Goal: Task Accomplishment & Management: Manage account settings

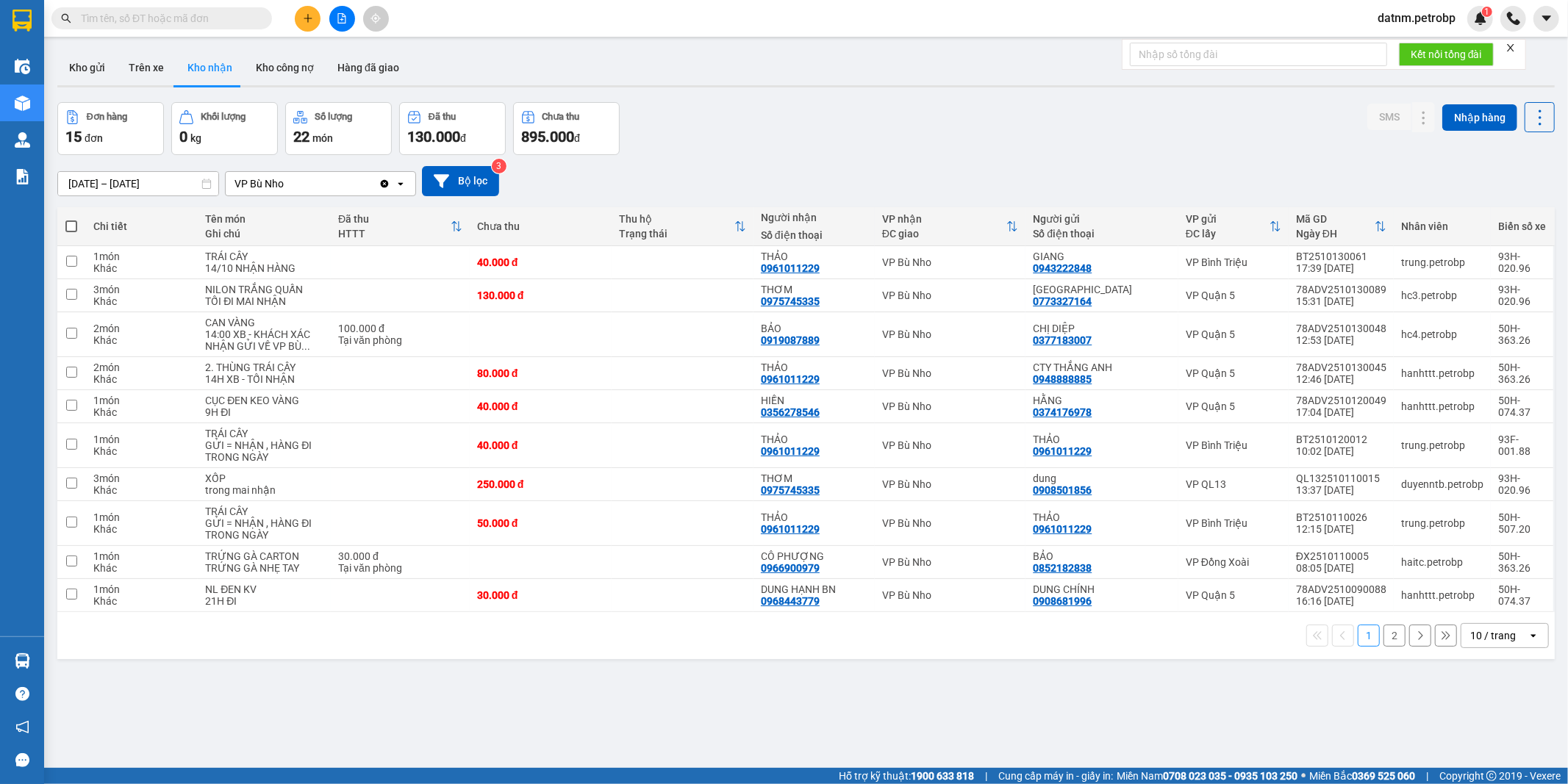
scroll to position [68, 0]
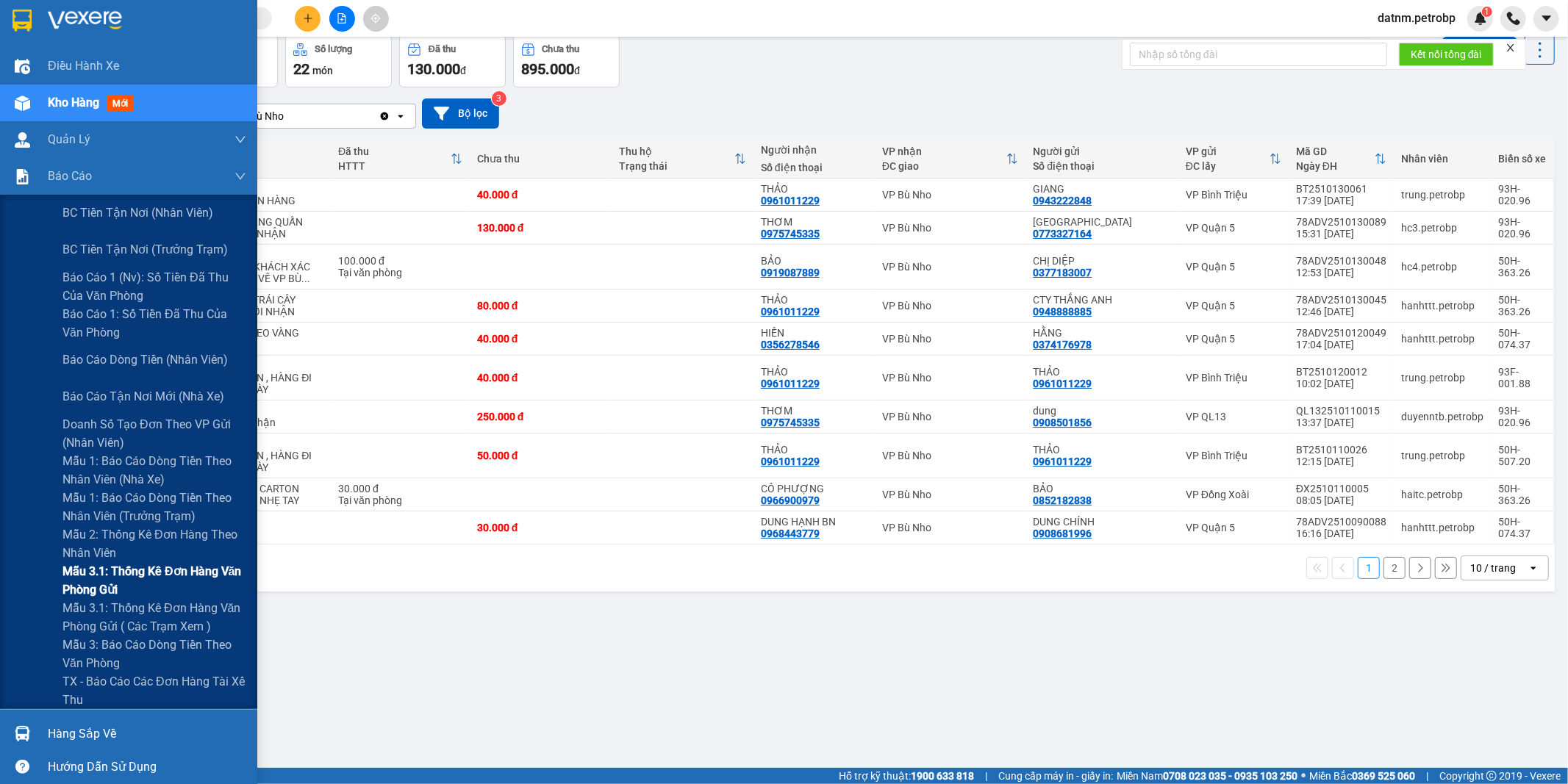
click at [111, 575] on span "Mẫu 3.1: Thống kê đơn hàng văn phòng gửi" at bounding box center [153, 580] width 183 height 37
drag, startPoint x: 111, startPoint y: 575, endPoint x: 119, endPoint y: 575, distance: 8.0
click at [113, 575] on span "Mẫu 3.1: Thống kê đơn hàng văn phòng gửi" at bounding box center [153, 580] width 183 height 37
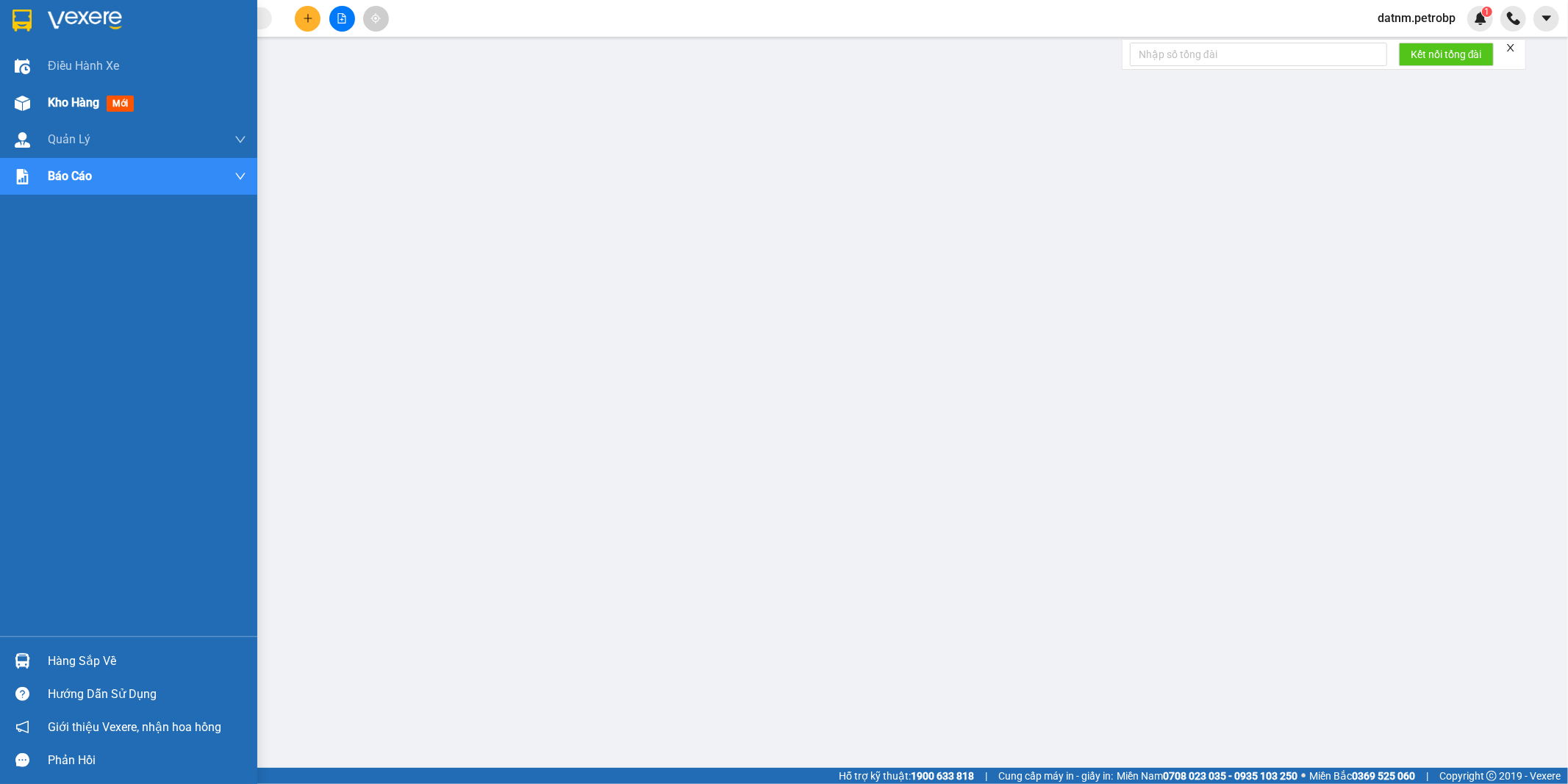
click at [75, 102] on span "Kho hàng" at bounding box center [73, 102] width 52 height 14
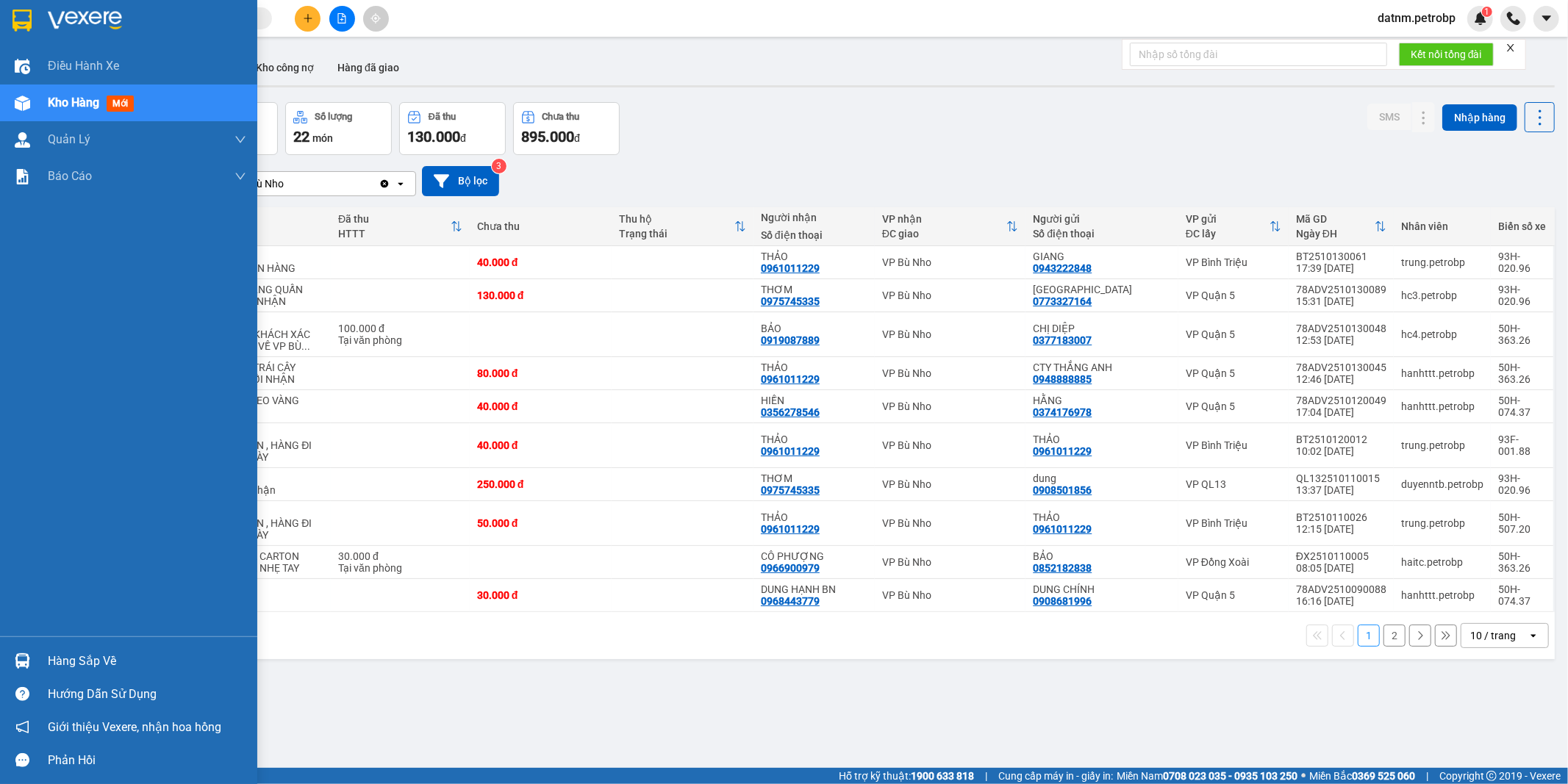
click at [108, 651] on div "Hàng sắp về" at bounding box center [147, 661] width 198 height 22
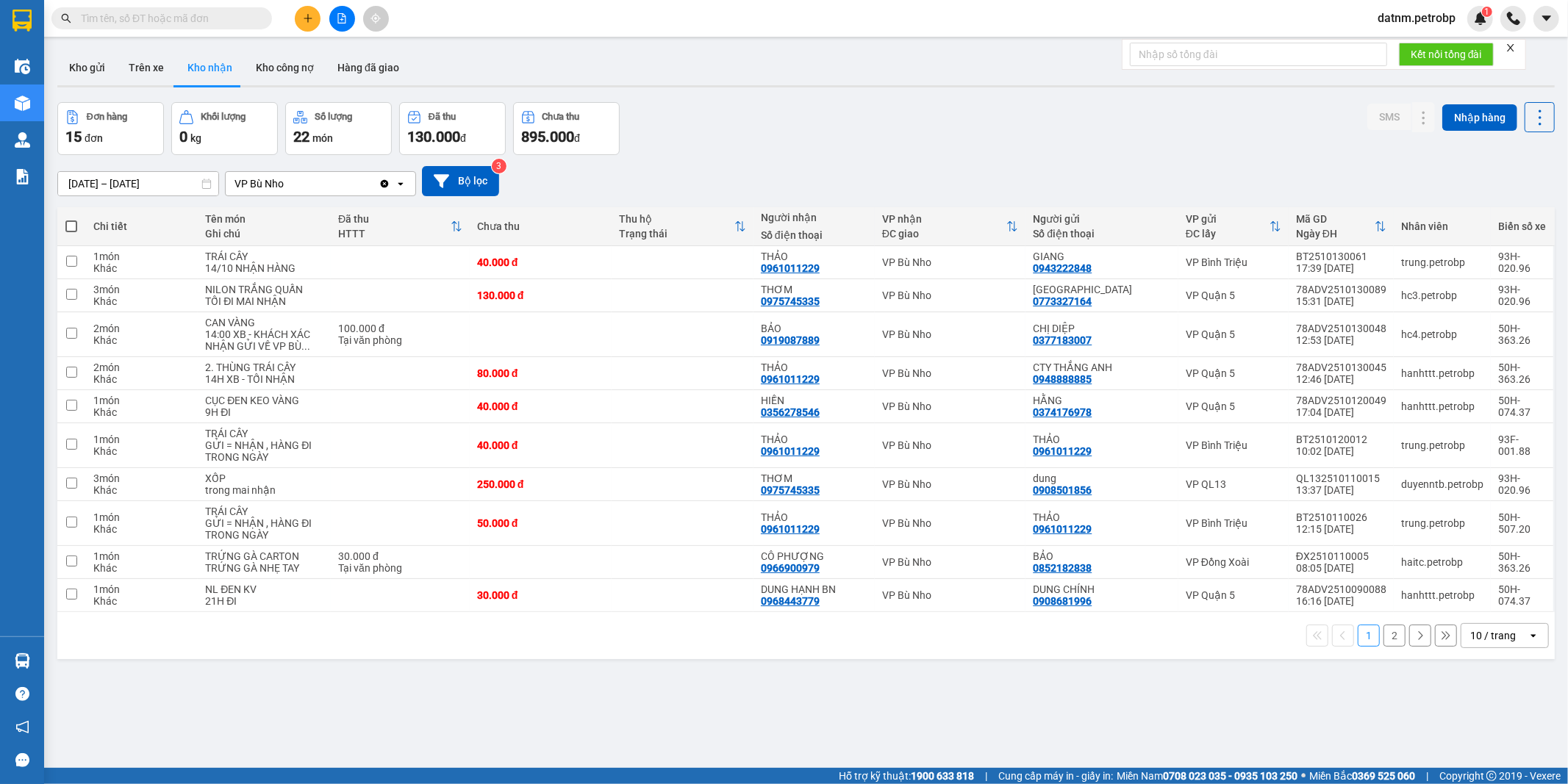
click at [902, 699] on section "Kết quả tìm kiếm ( 0 ) Bộ lọc Ngày tạo đơn gần nhất No Data datnm.petrobp 1 Điề…" at bounding box center [784, 392] width 1568 height 784
click at [902, 699] on div "ver 1.8.147 Kho gửi Trên xe Kho nhận Kho công nợ Hàng đã giao Đơn hàng 15 đơn K…" at bounding box center [806, 436] width 1509 height 784
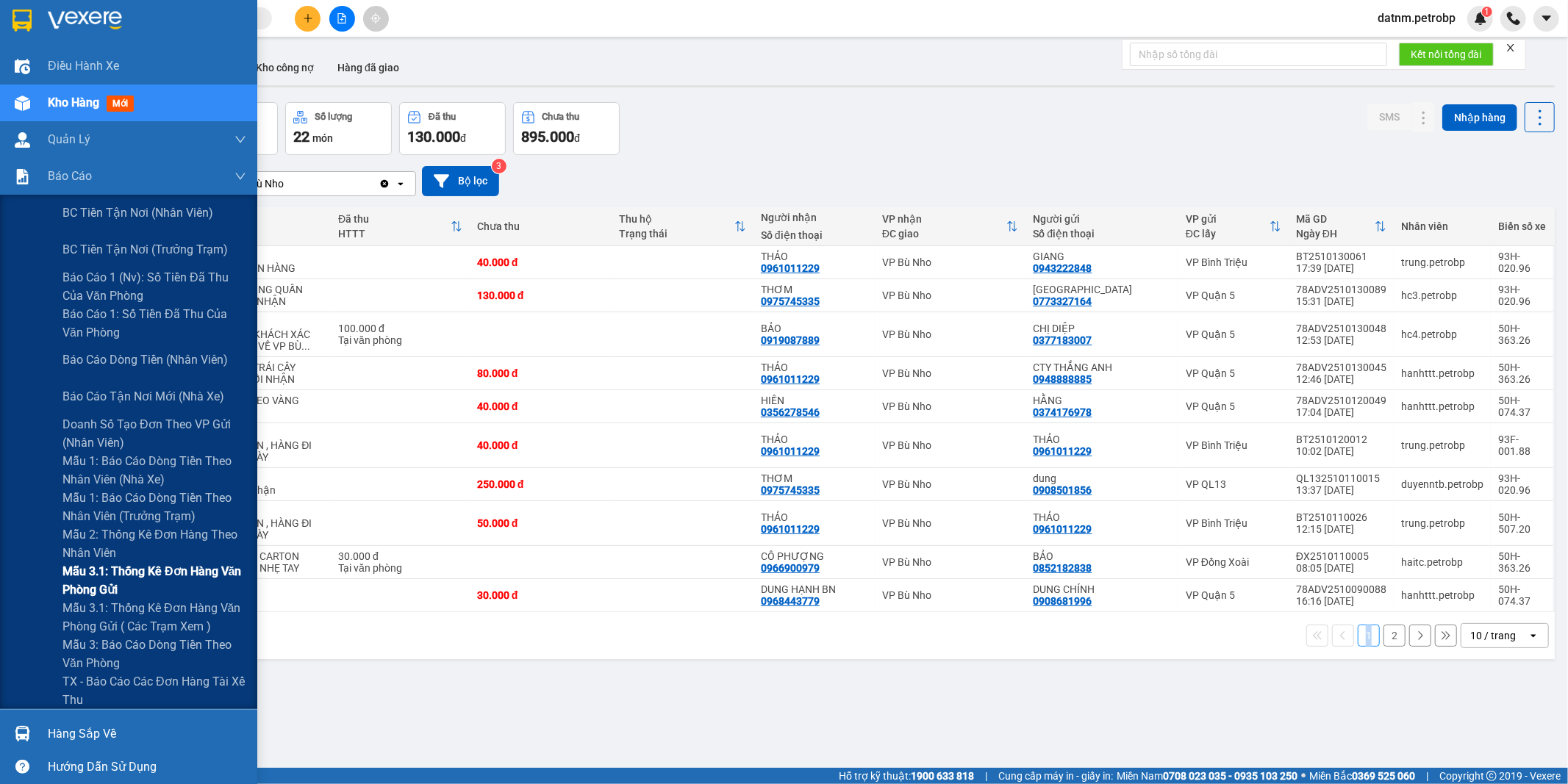
click at [89, 595] on span "Mẫu 3.1: Thống kê đơn hàng văn phòng gửi" at bounding box center [153, 580] width 183 height 37
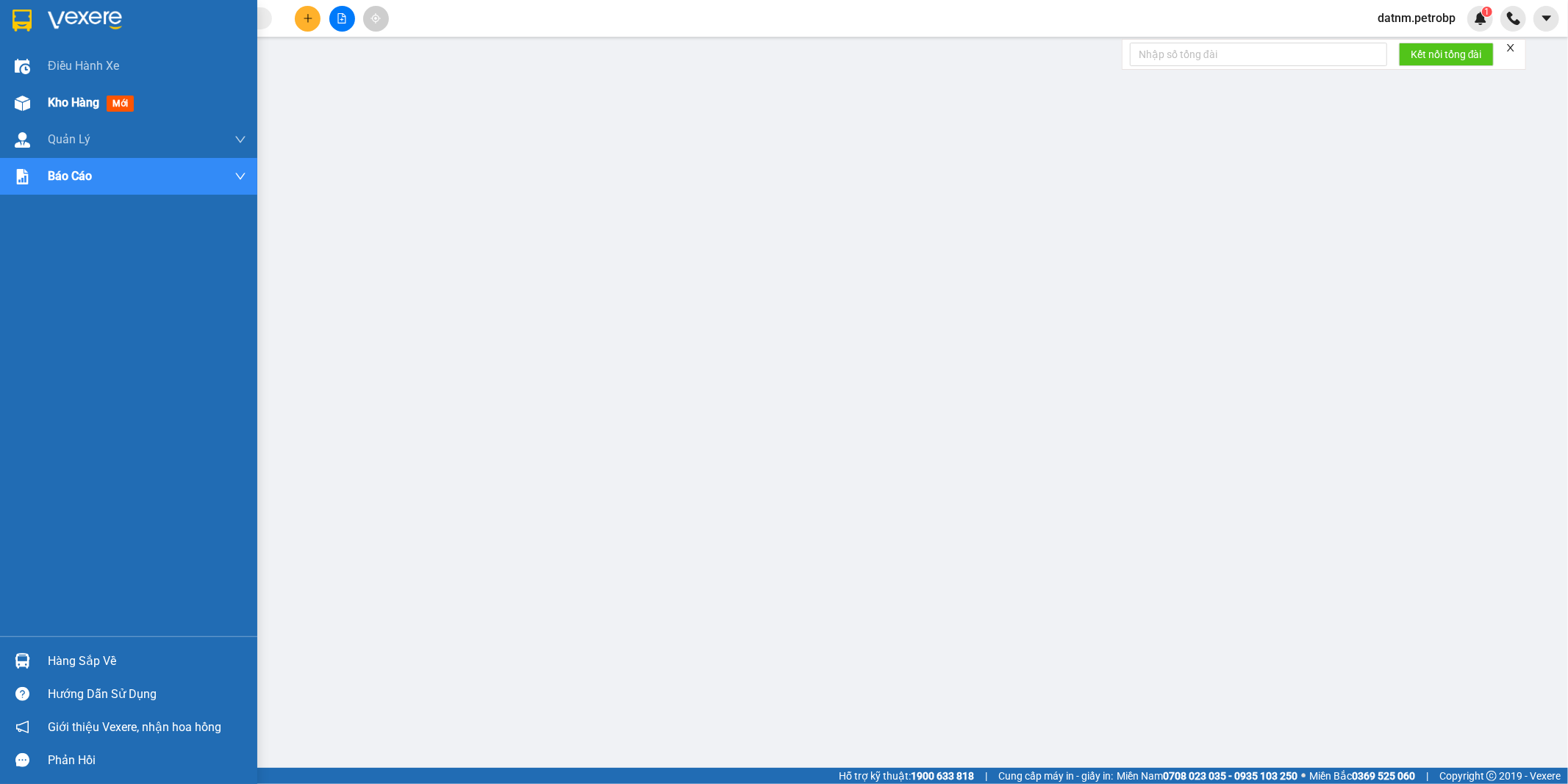
click at [55, 96] on span "Kho hàng" at bounding box center [73, 102] width 52 height 14
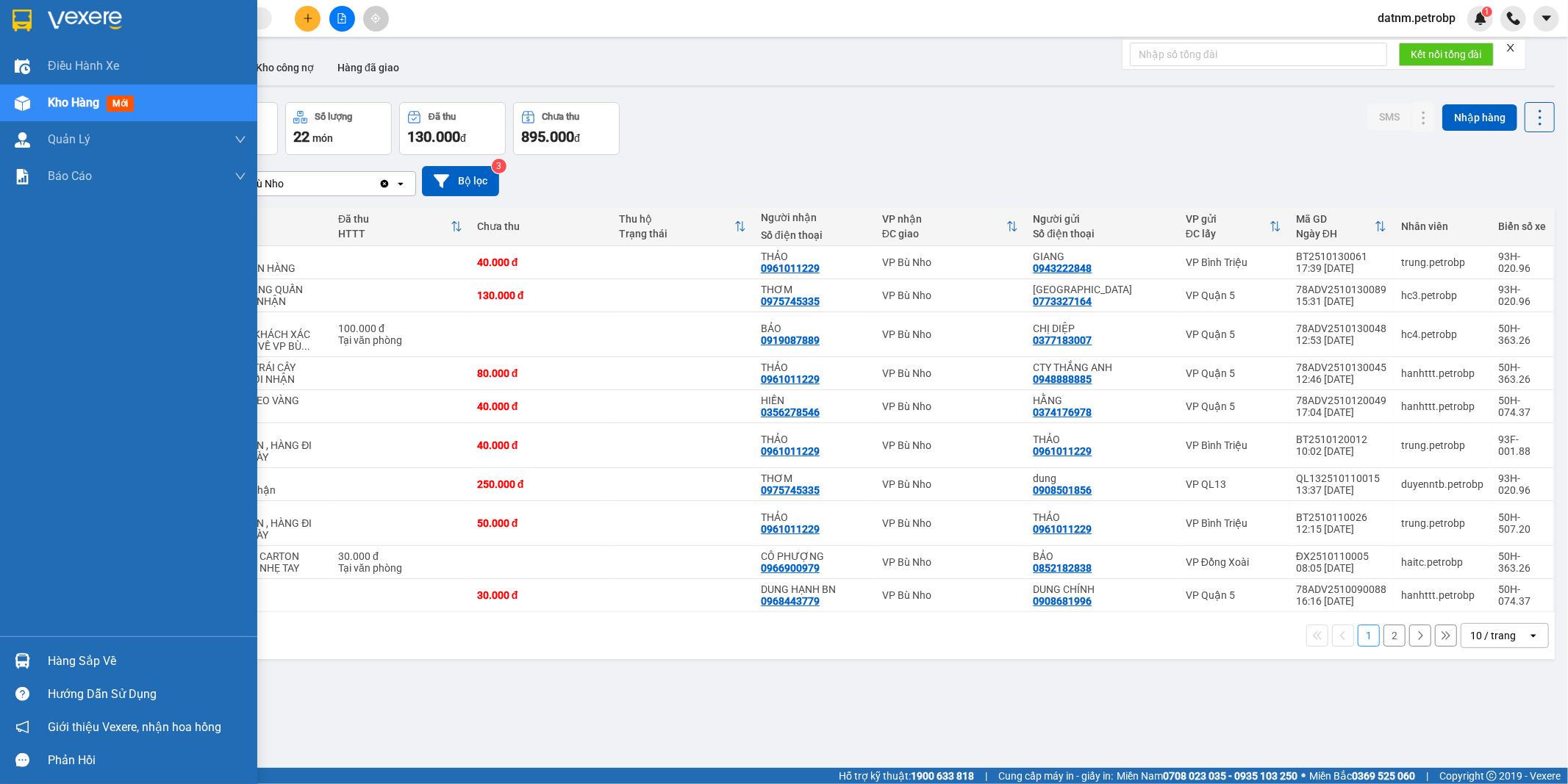
click at [86, 666] on div "Hàng sắp về" at bounding box center [147, 661] width 198 height 22
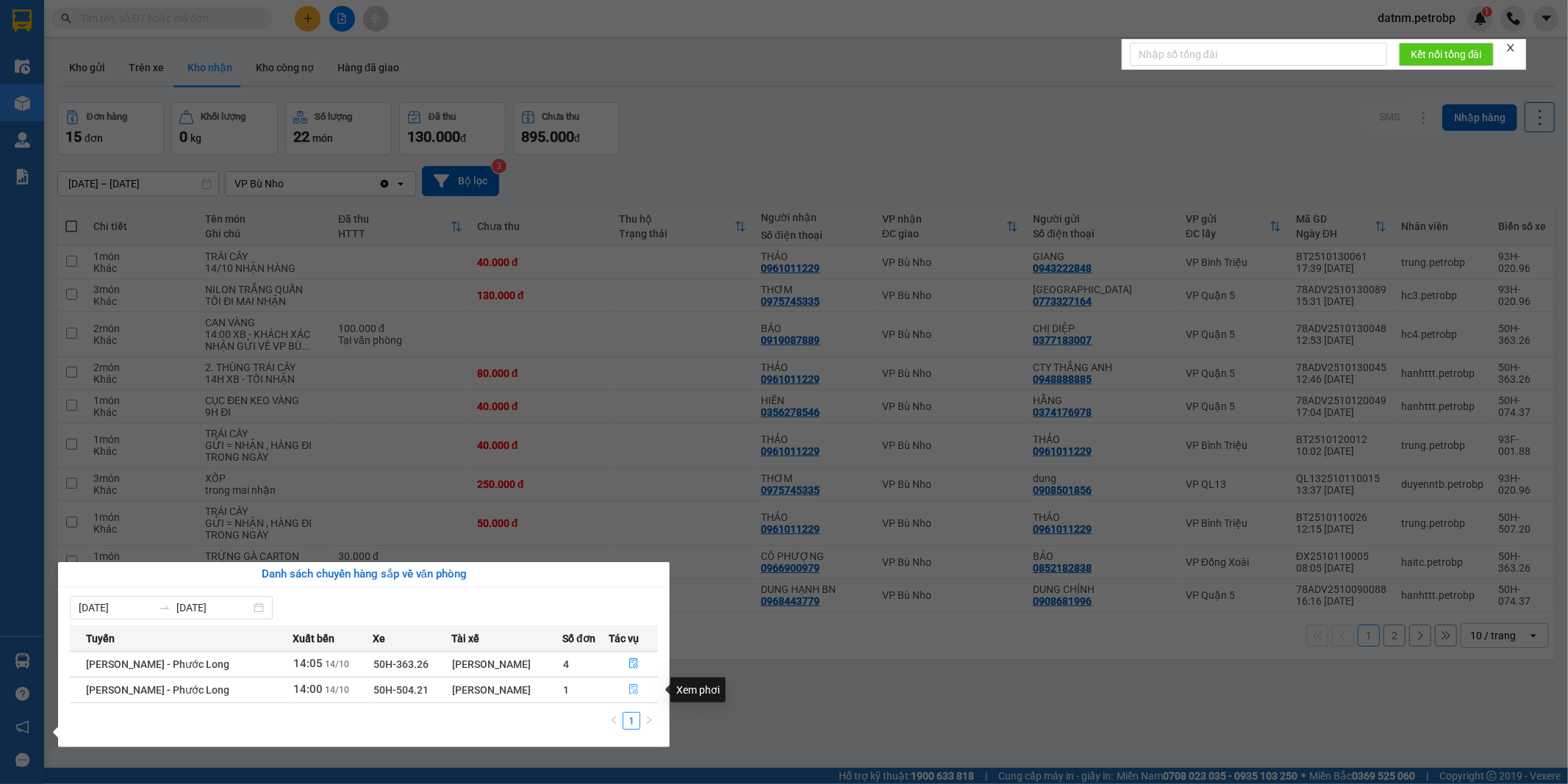
click at [629, 689] on icon "file-done" at bounding box center [633, 689] width 10 height 10
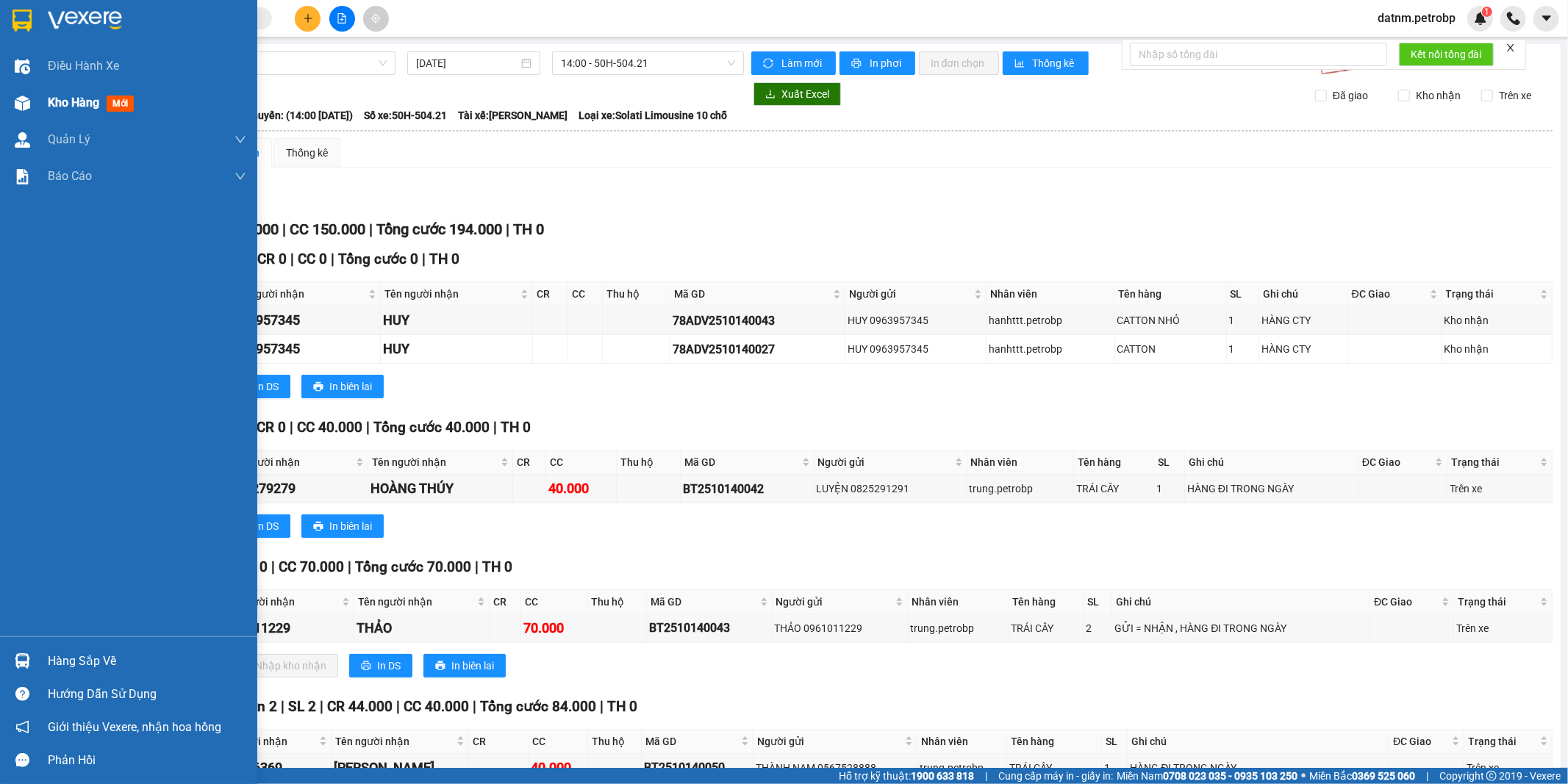
click at [81, 97] on span "Kho hàng" at bounding box center [73, 102] width 52 height 14
drag, startPoint x: 81, startPoint y: 97, endPoint x: 406, endPoint y: 39, distance: 330.1
click at [81, 97] on span "Kho hàng" at bounding box center [73, 102] width 52 height 14
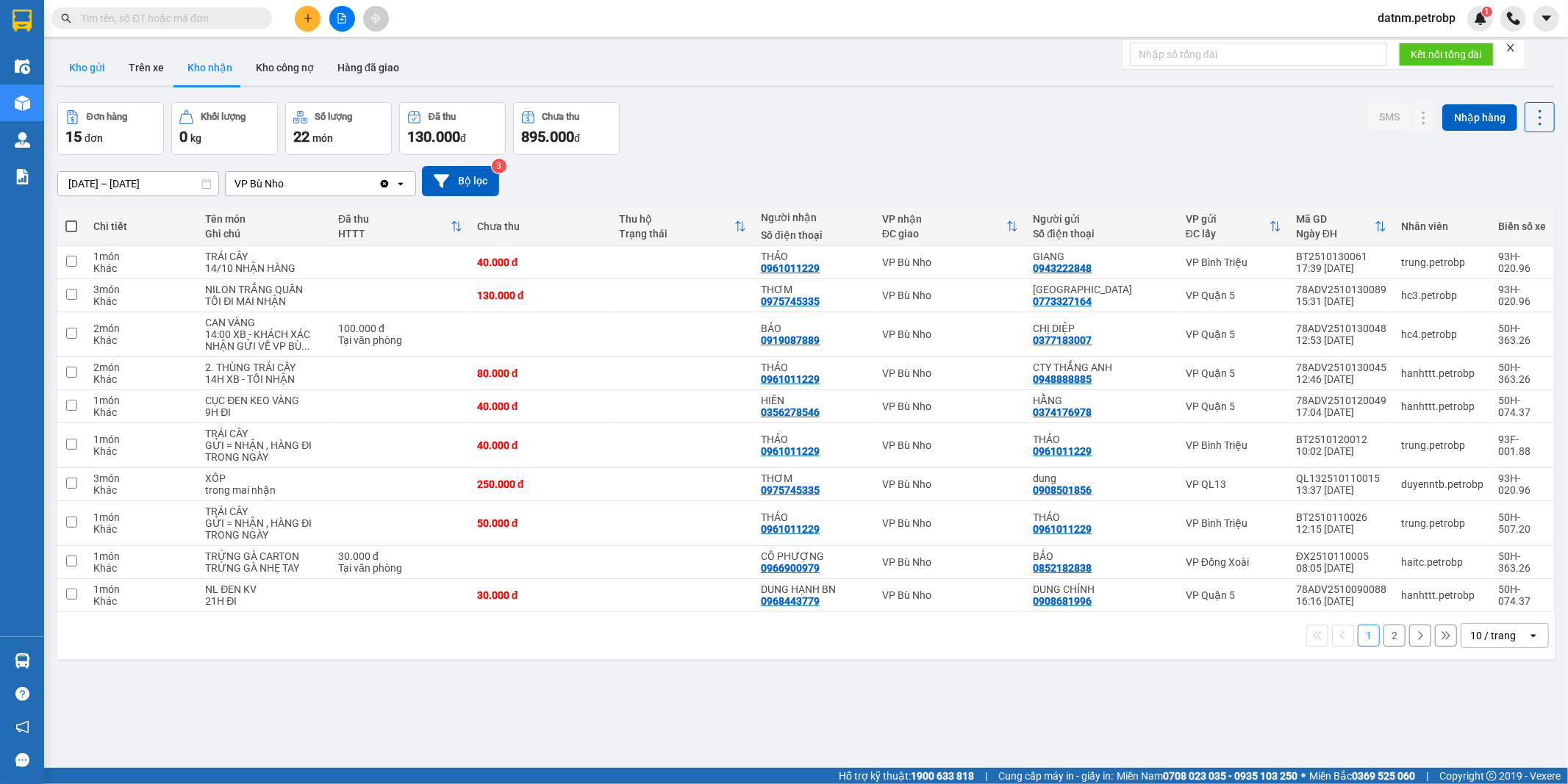
click at [100, 73] on button "Kho gửi" at bounding box center [86, 68] width 59 height 36
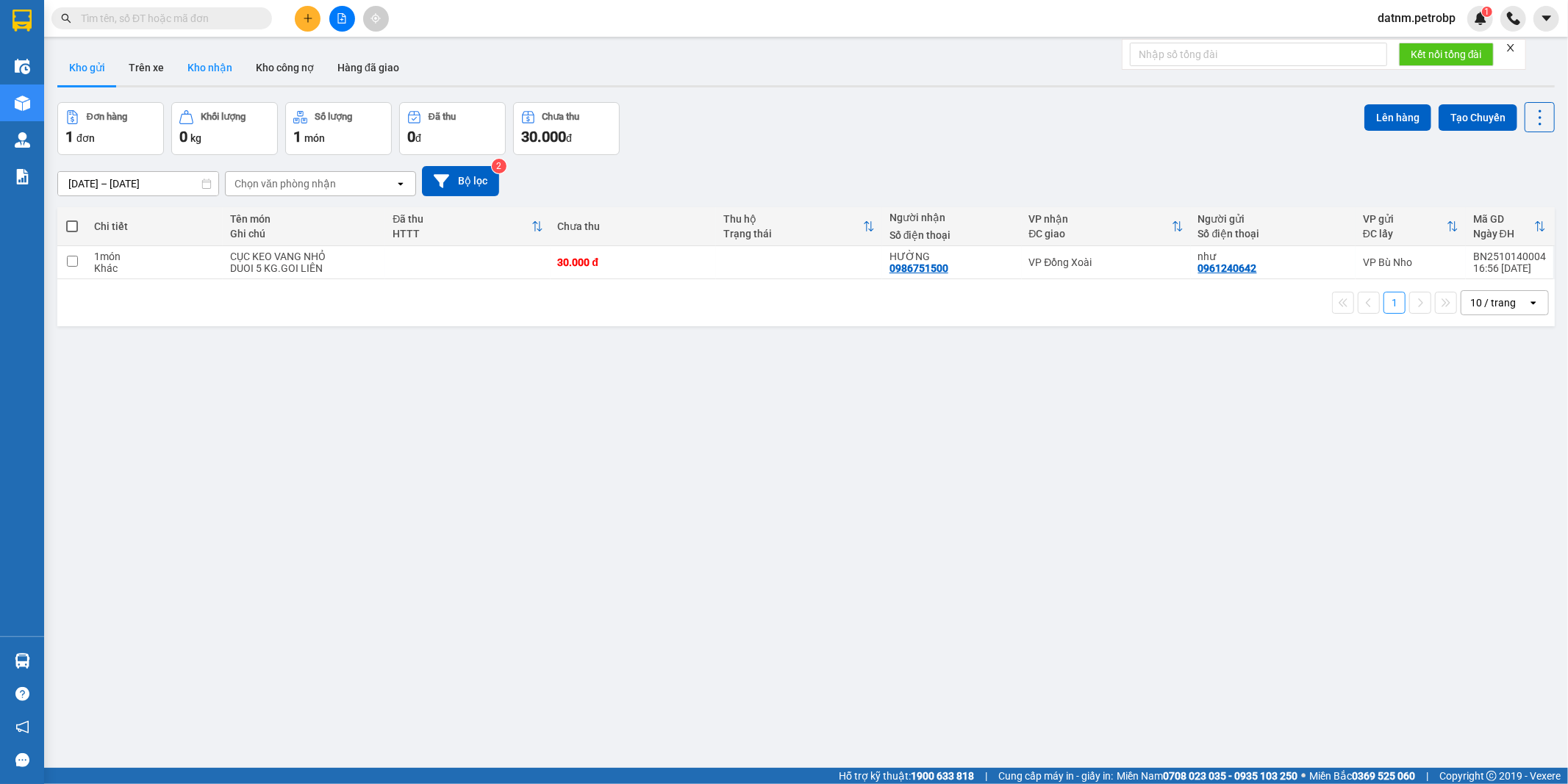
click at [226, 69] on button "Kho nhận" at bounding box center [210, 68] width 69 height 36
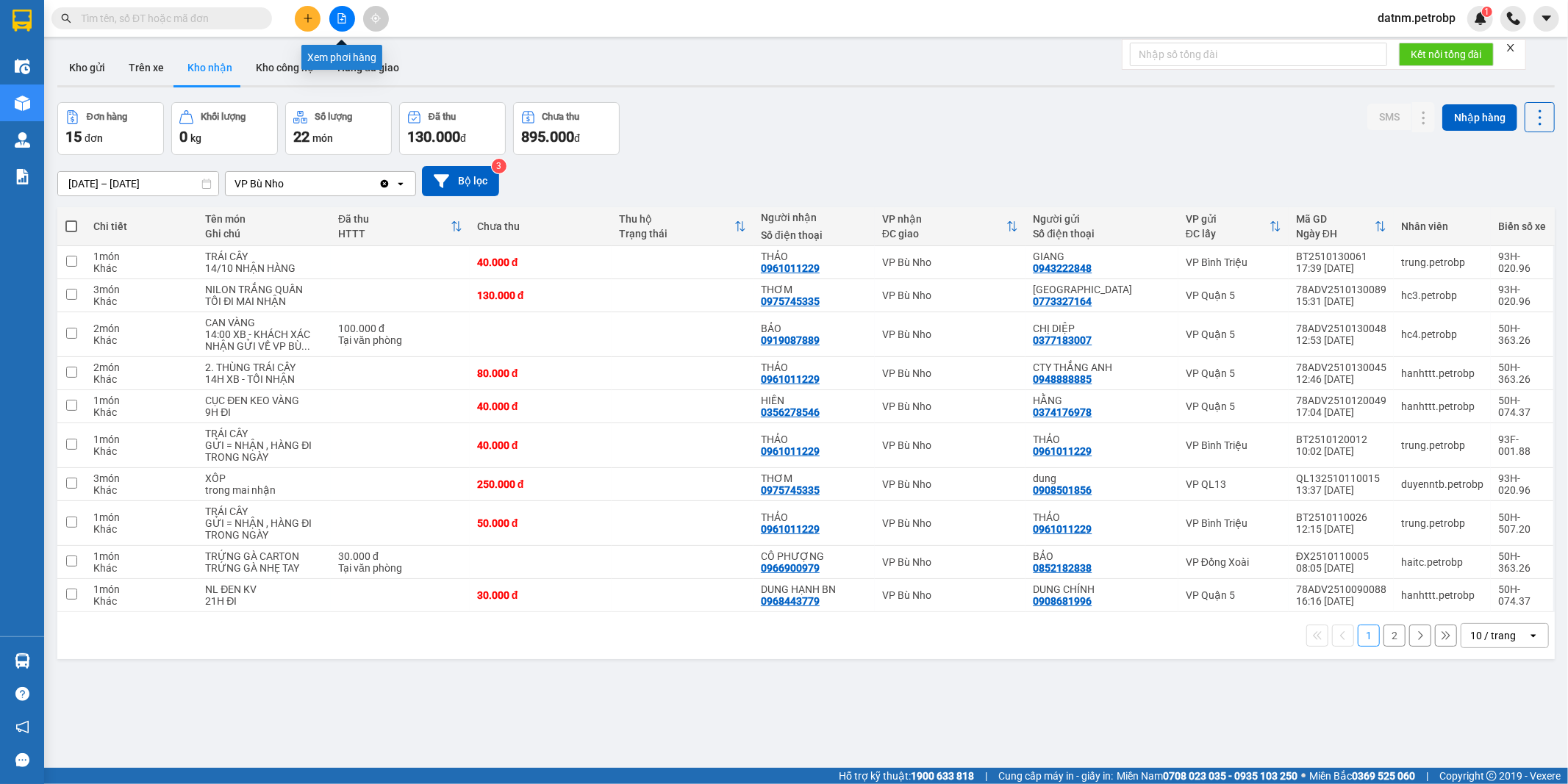
click at [340, 12] on button at bounding box center [341, 18] width 25 height 25
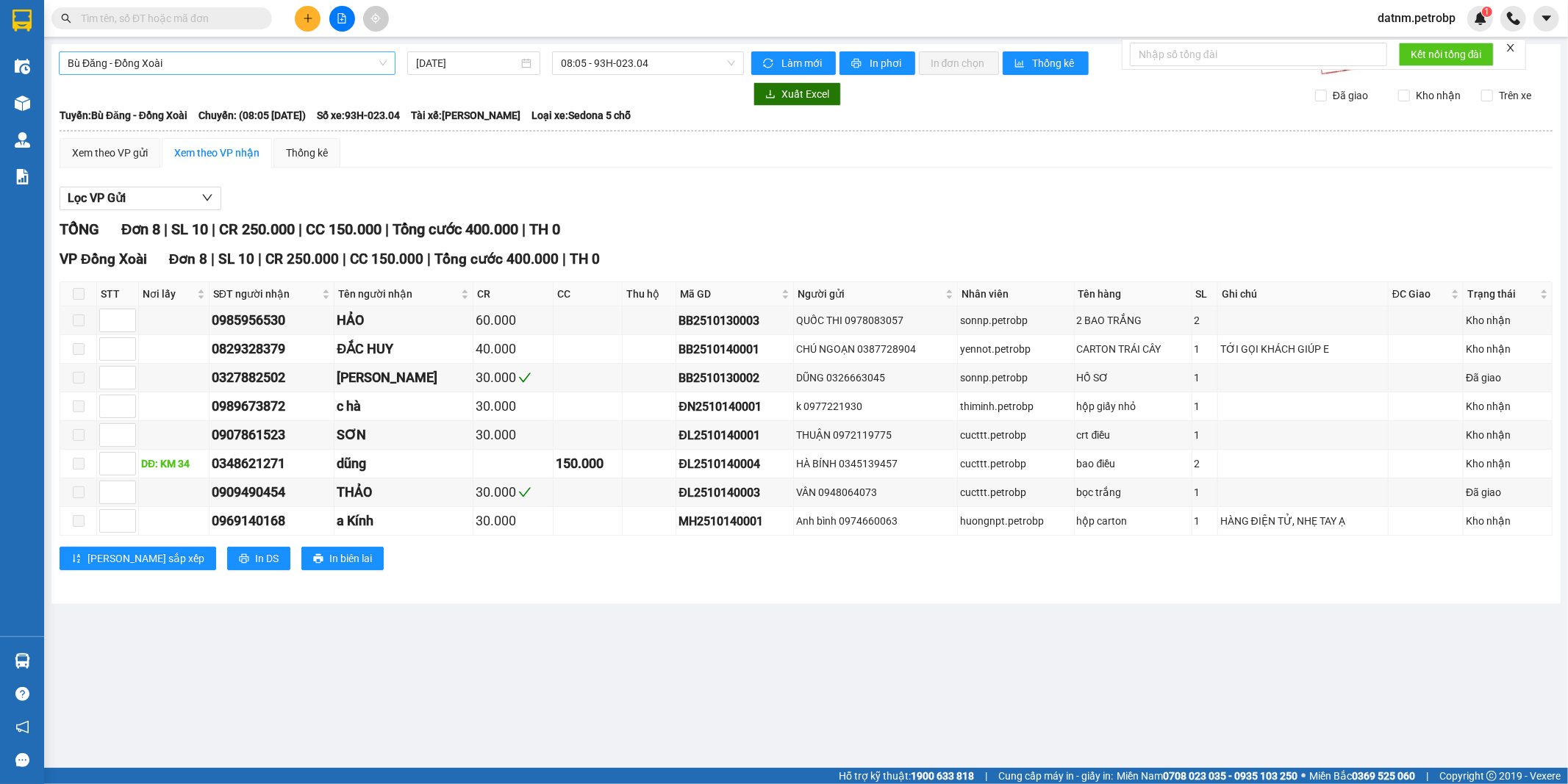
click at [164, 68] on span "Bù Đăng - Đồng Xoài" at bounding box center [227, 63] width 319 height 22
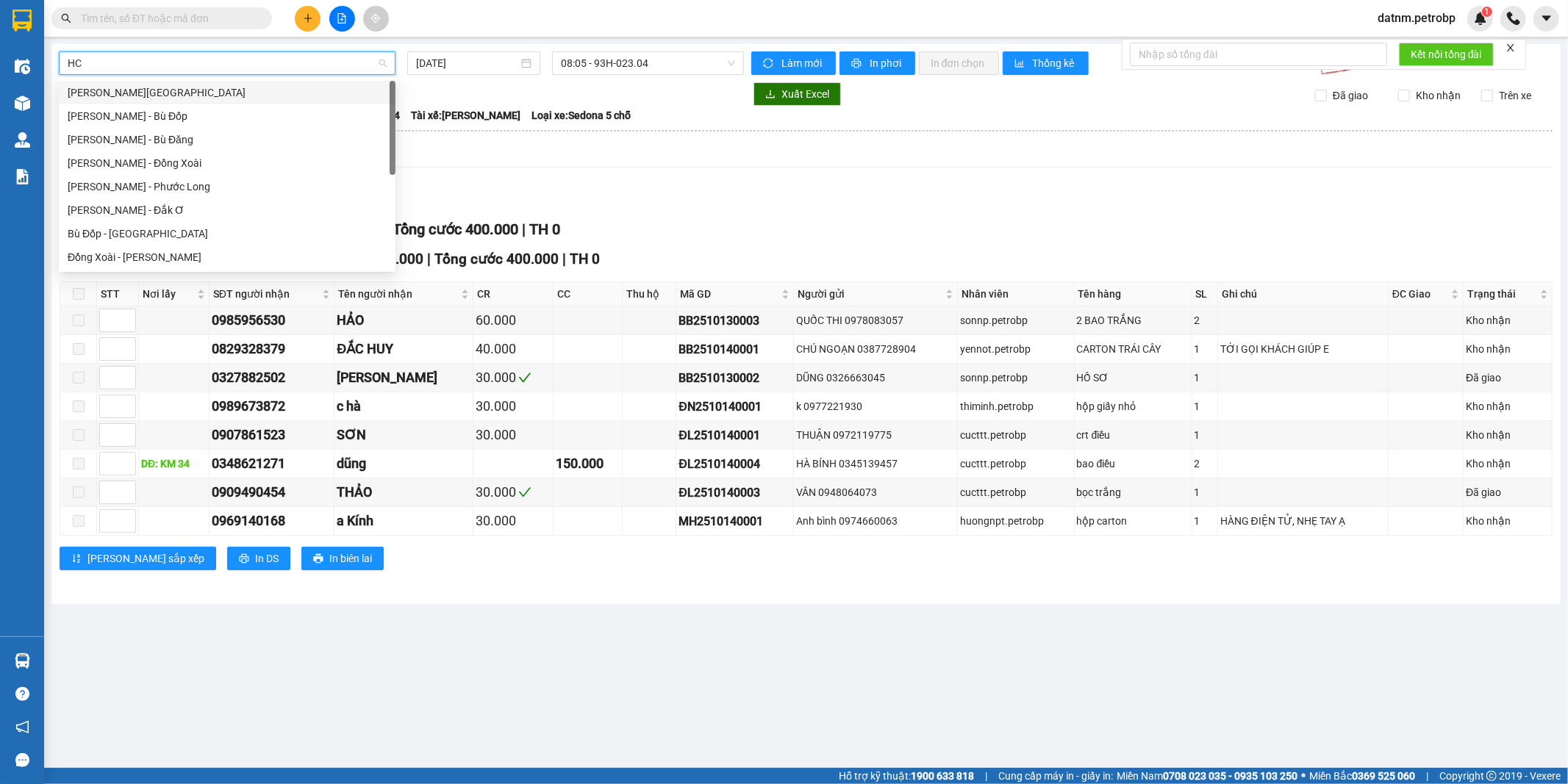
type input "HCM"
click at [187, 90] on div "[PERSON_NAME] - Phước Long" at bounding box center [227, 93] width 319 height 16
type input "[DATE]"
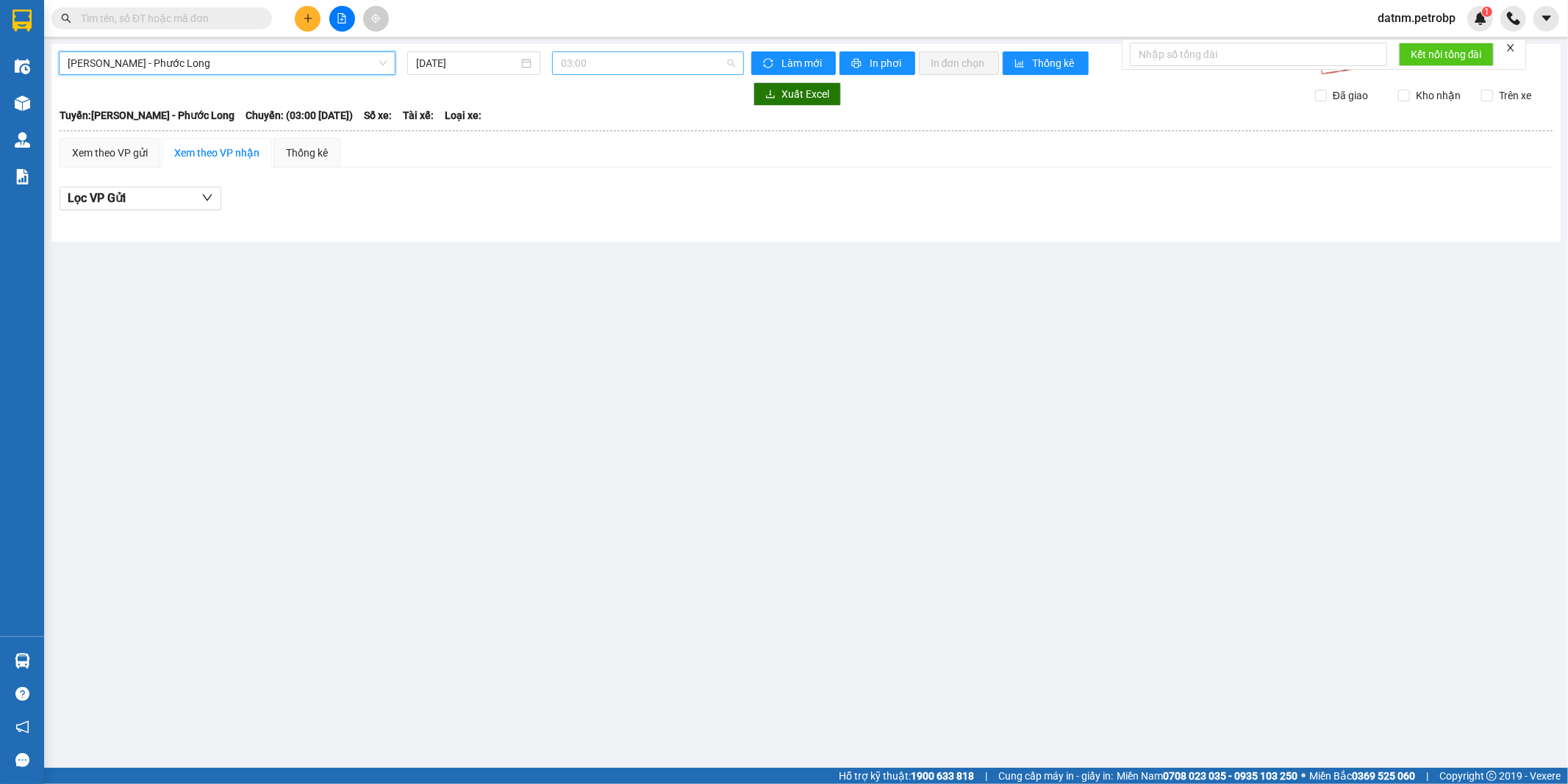
click at [628, 71] on span "03:00" at bounding box center [648, 63] width 174 height 22
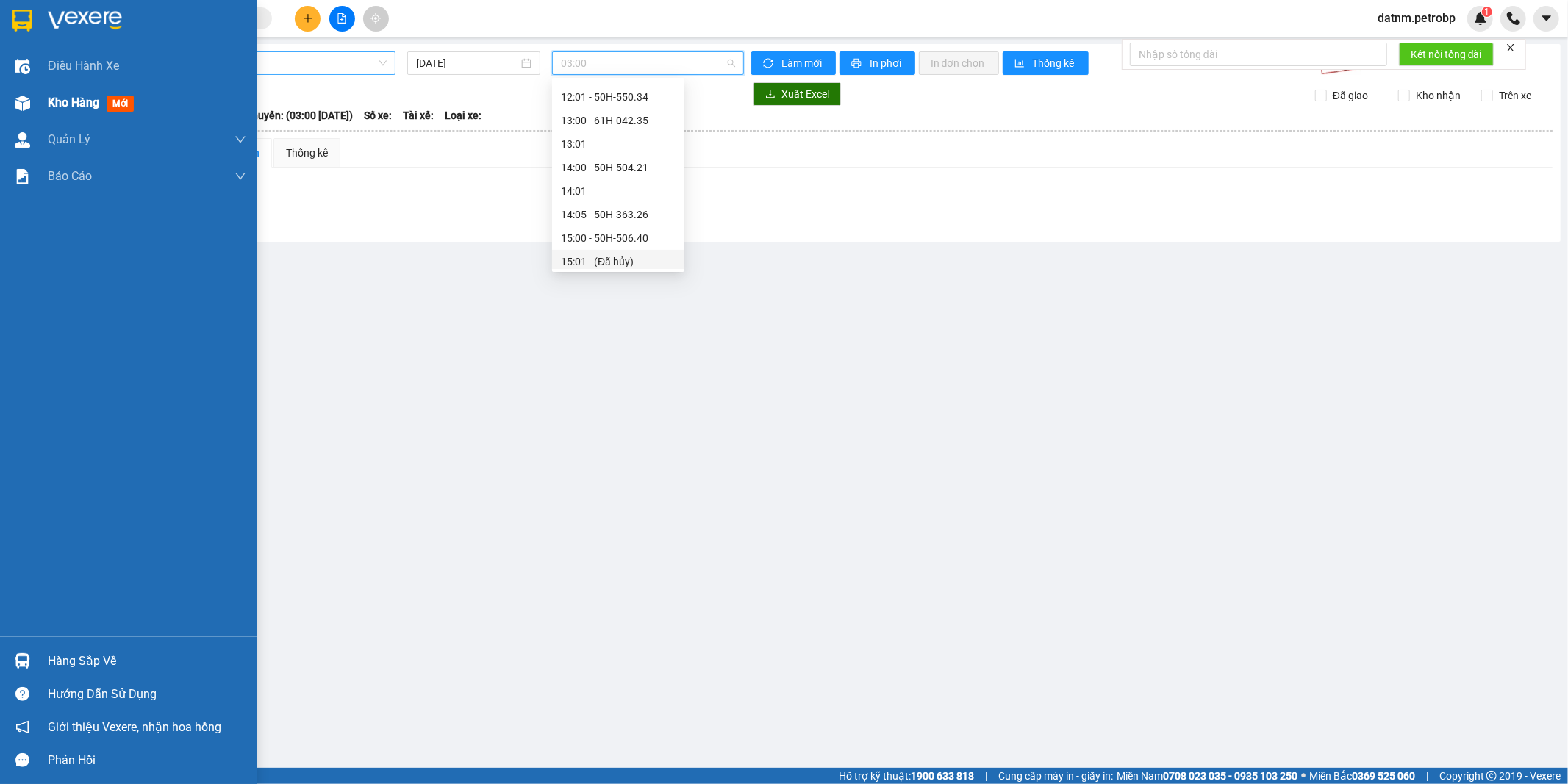
click at [62, 100] on span "Kho hàng" at bounding box center [73, 102] width 52 height 14
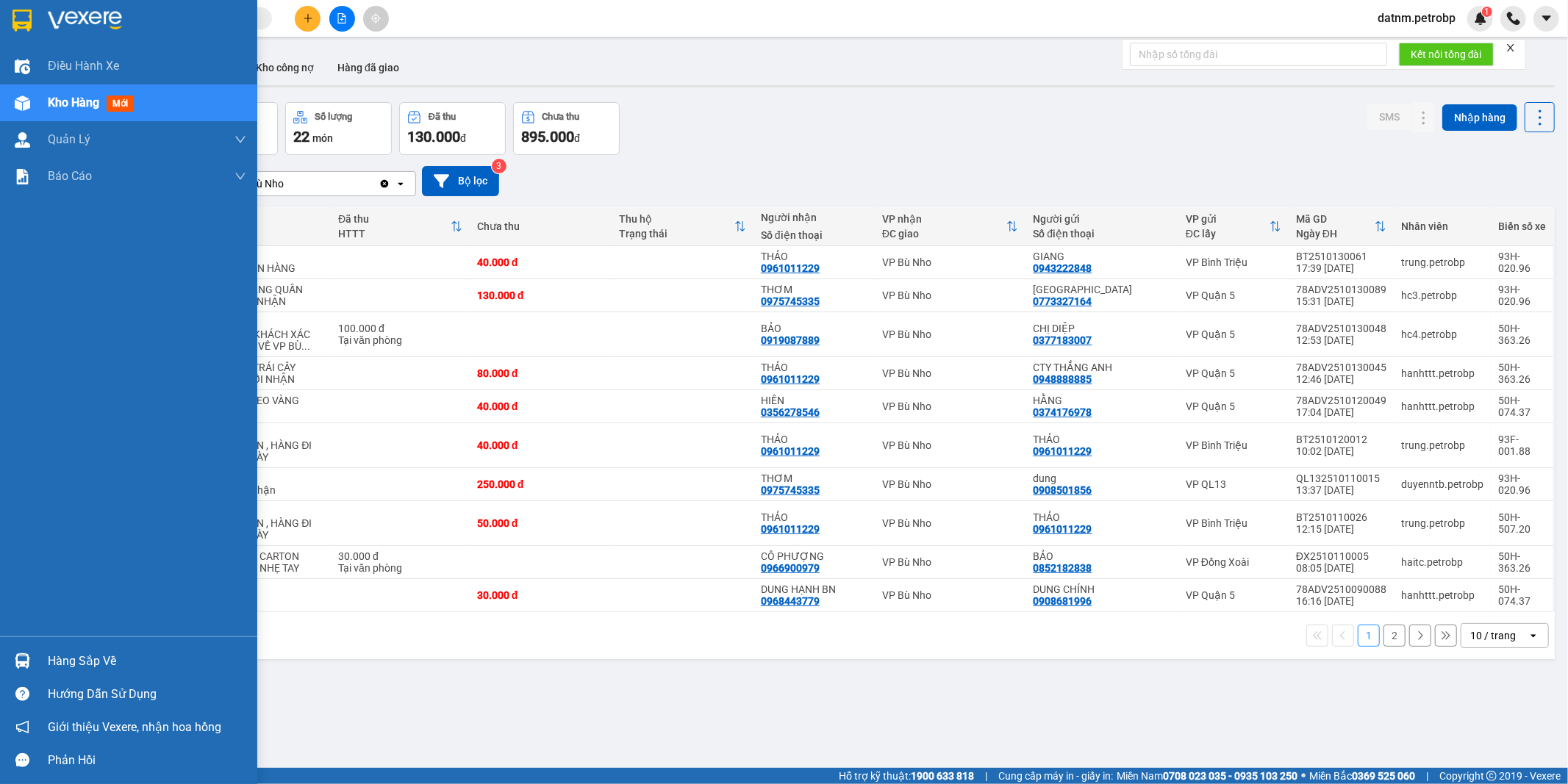
drag, startPoint x: 74, startPoint y: 651, endPoint x: 88, endPoint y: 658, distance: 15.7
click at [78, 655] on div "Hàng sắp về" at bounding box center [147, 661] width 198 height 22
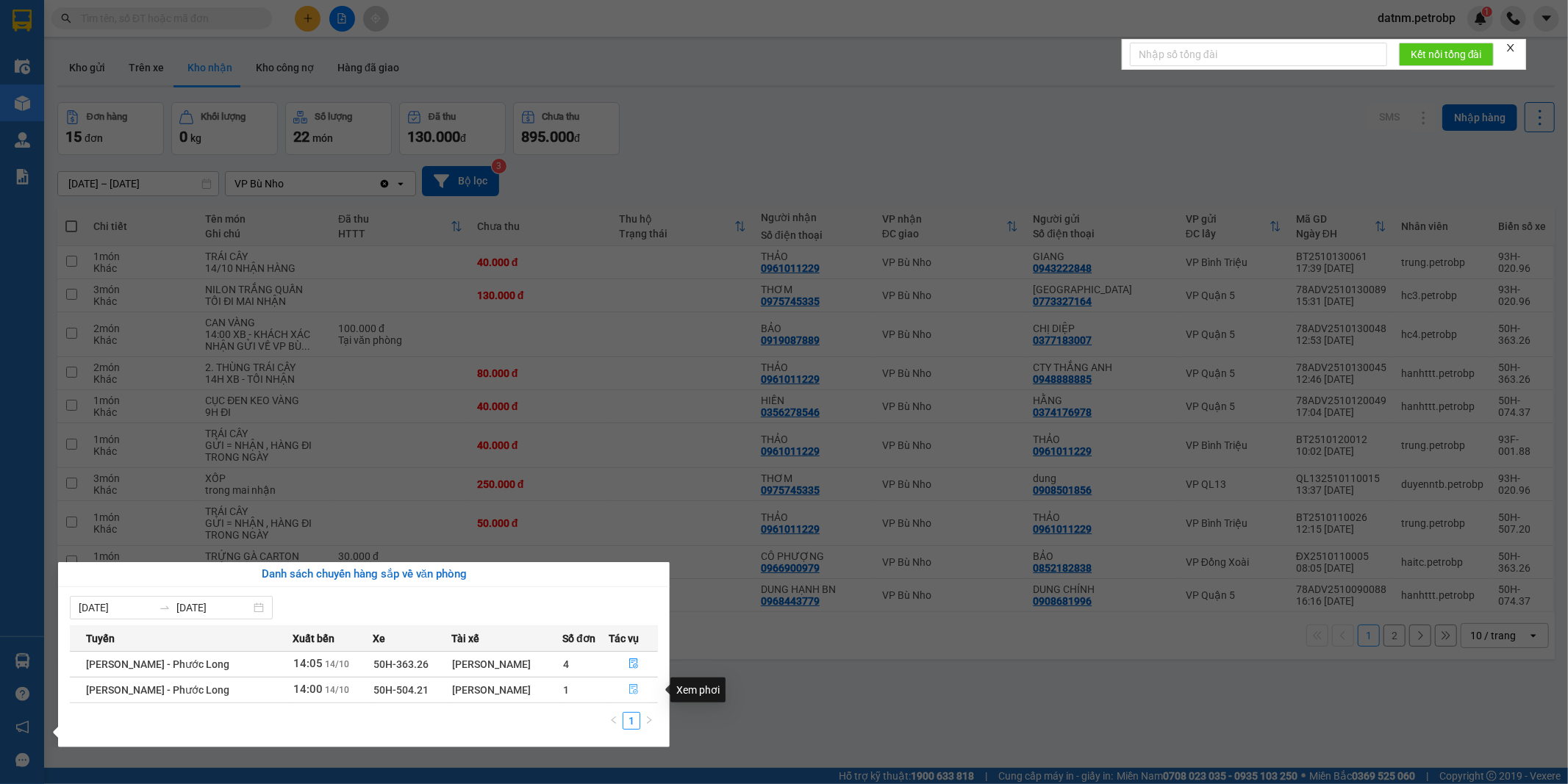
click at [635, 696] on span "file-done" at bounding box center [633, 690] width 10 height 12
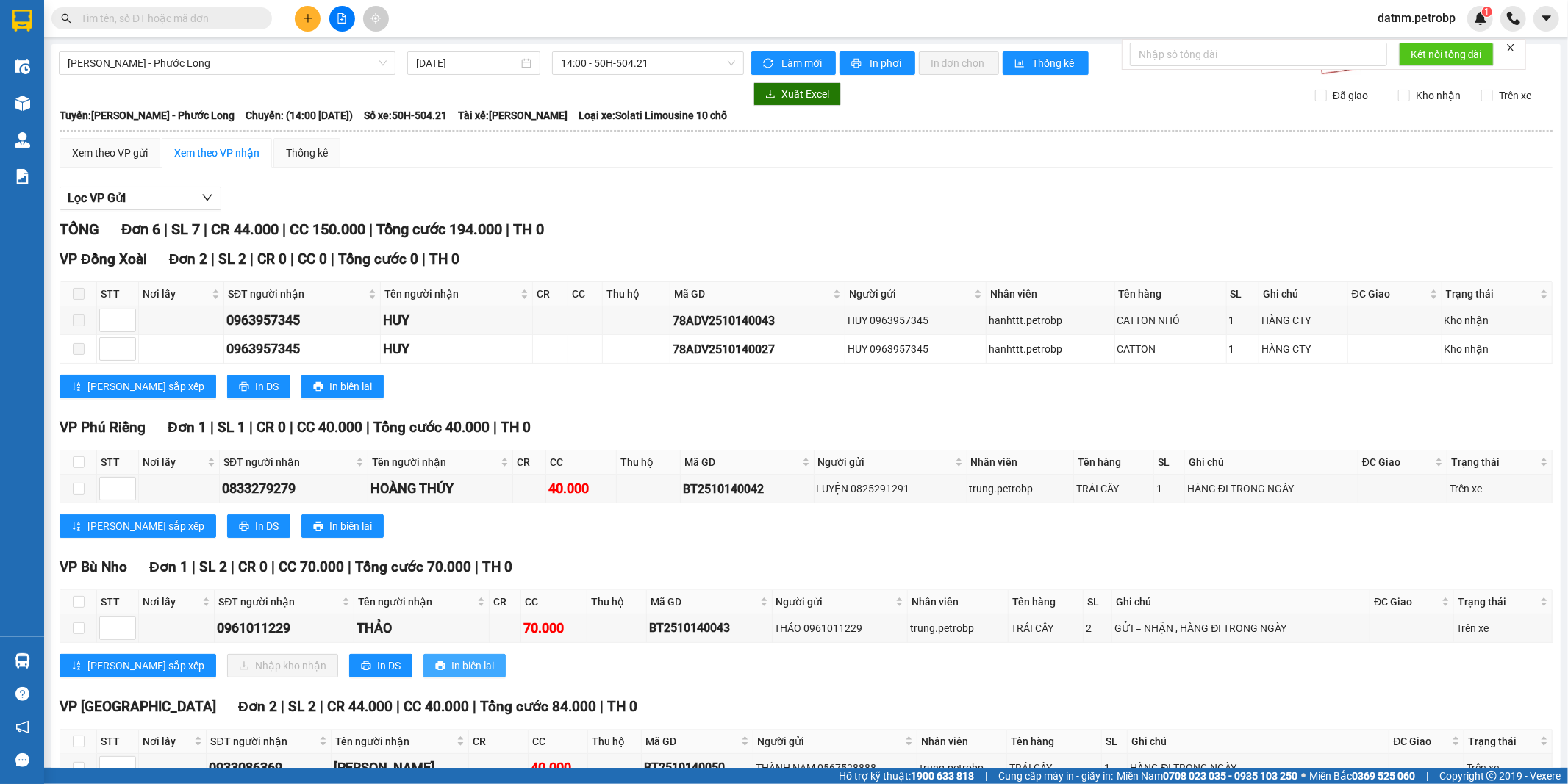
scroll to position [120, 0]
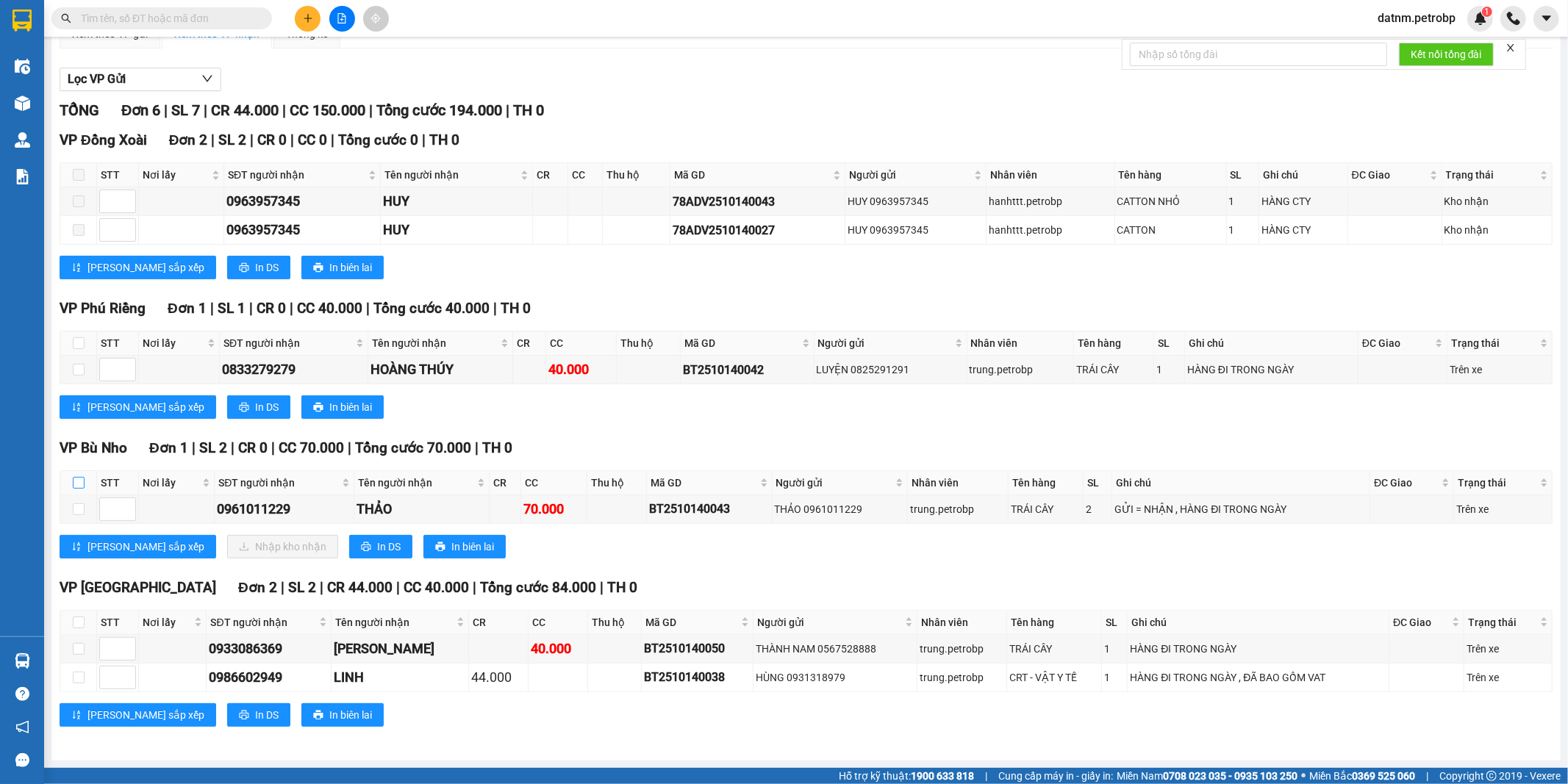
click at [74, 480] on input "checkbox" at bounding box center [78, 482] width 12 height 12
checkbox input "true"
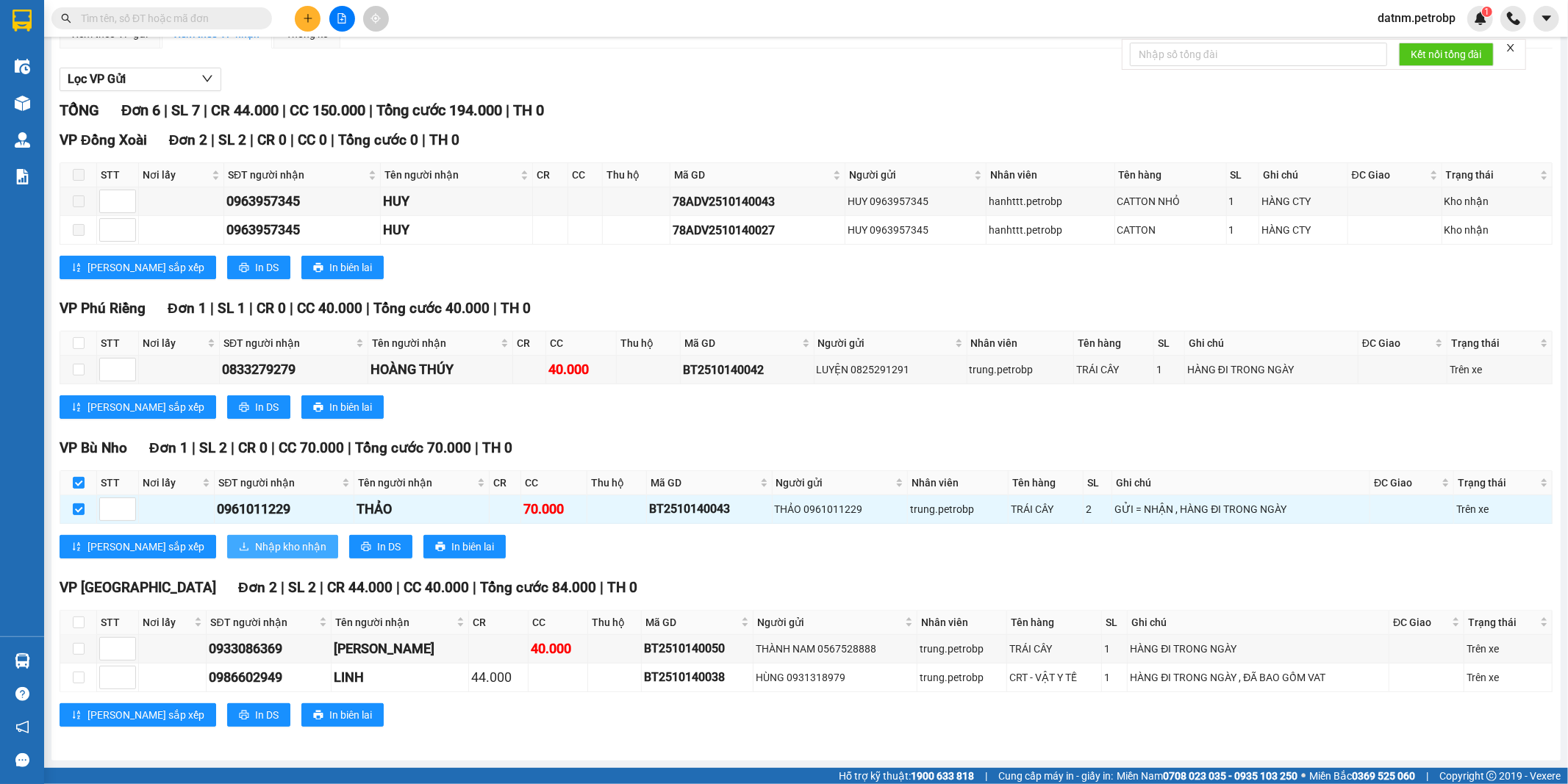
click at [255, 544] on span "Nhập kho nhận" at bounding box center [290, 546] width 71 height 16
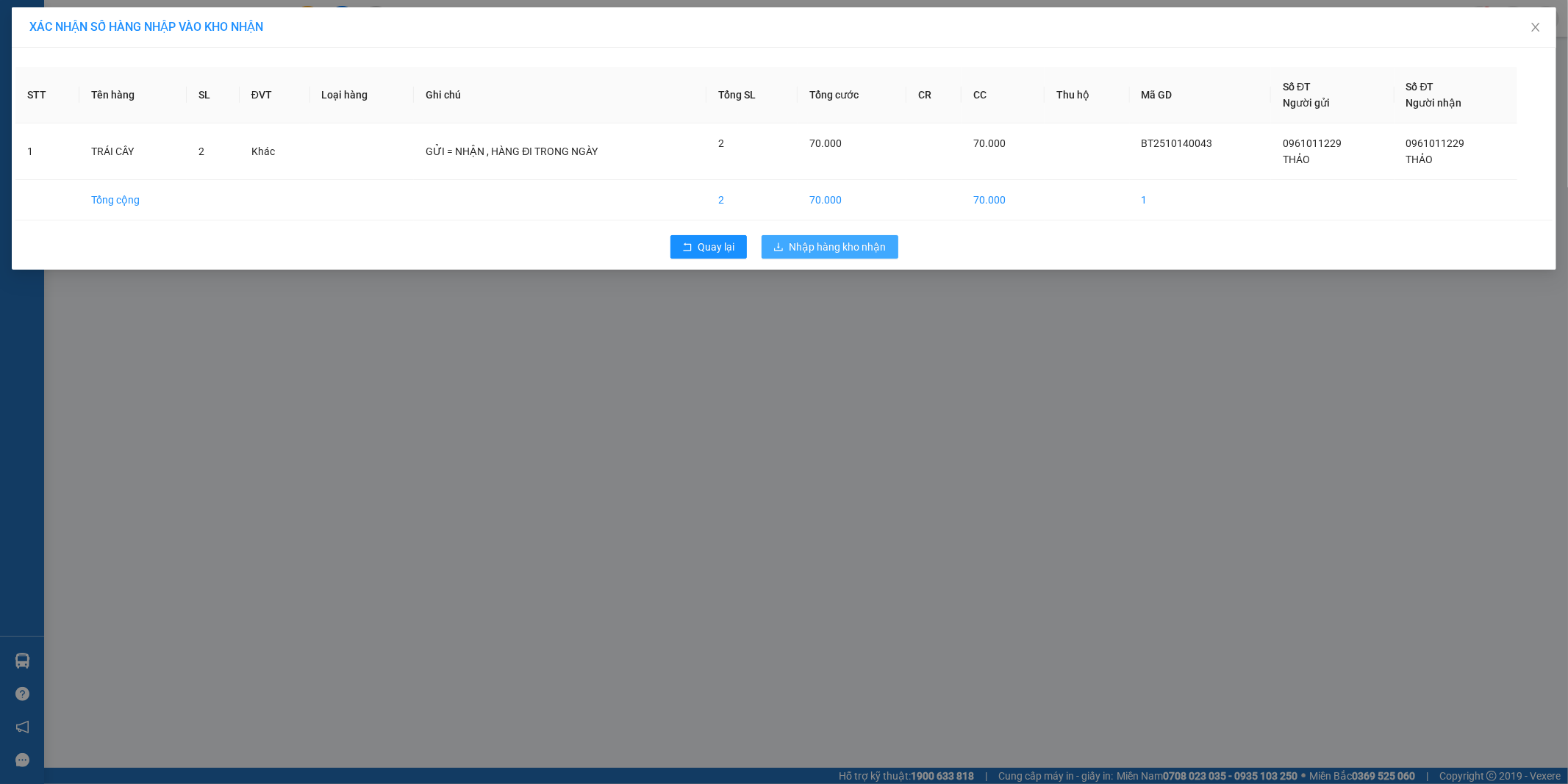
click at [847, 241] on span "Nhập hàng kho nhận" at bounding box center [838, 246] width 97 height 16
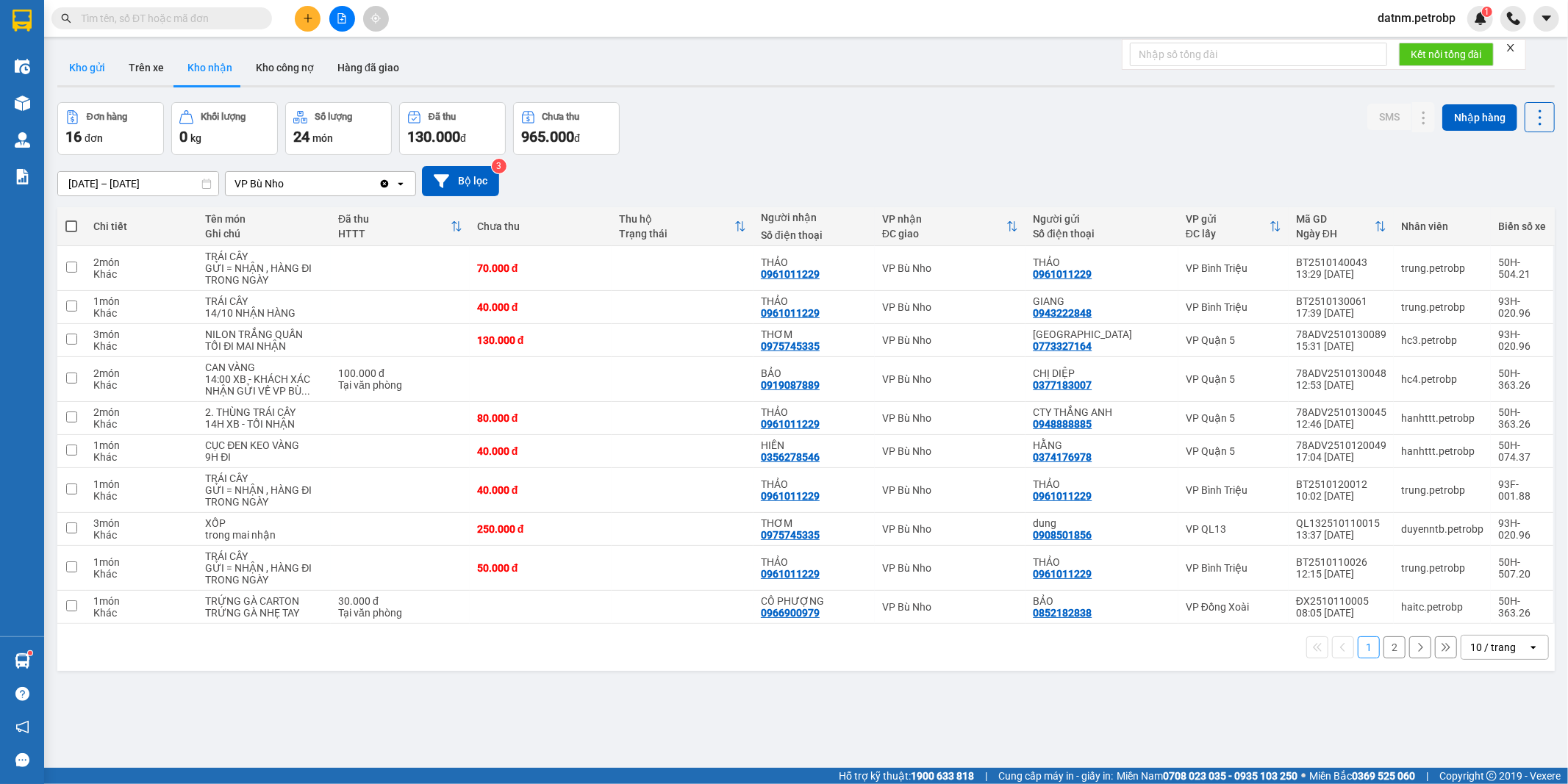
click at [100, 74] on button "Kho gửi" at bounding box center [86, 68] width 59 height 36
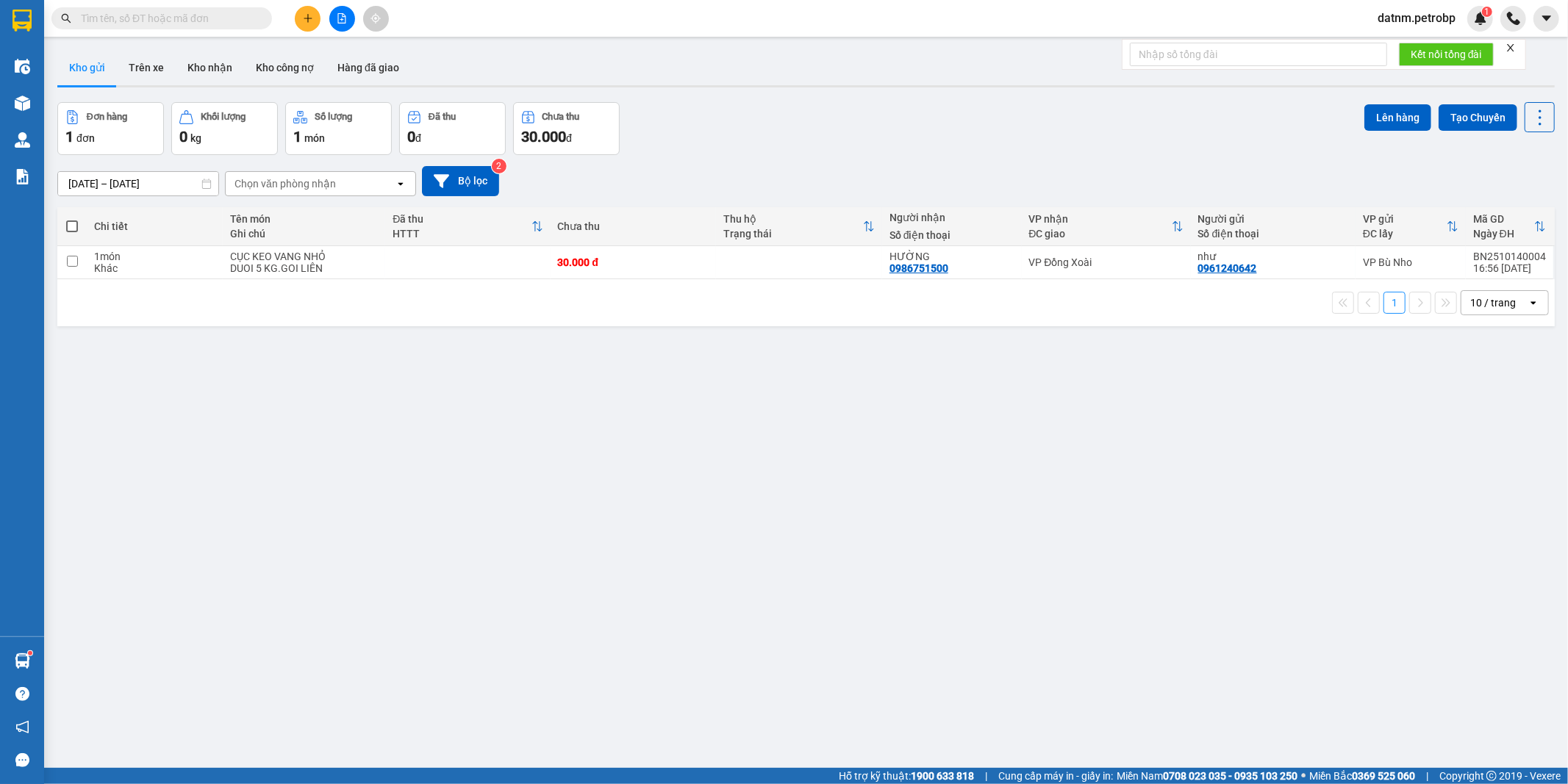
click at [71, 224] on span at bounding box center [71, 227] width 12 height 12
click at [72, 219] on input "checkbox" at bounding box center [72, 219] width 0 height 0
checkbox input "true"
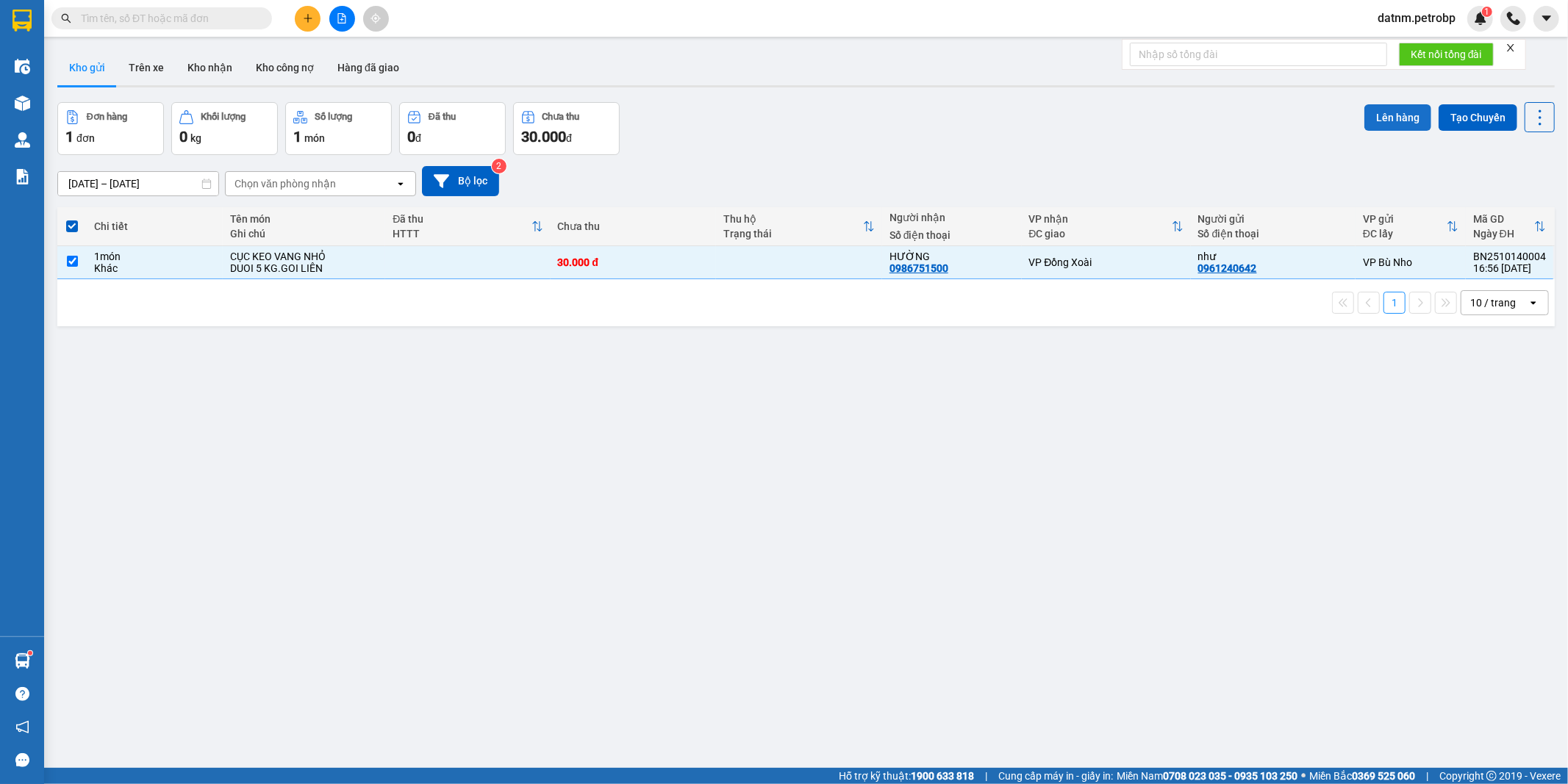
click at [1388, 113] on button "Lên hàng" at bounding box center [1397, 118] width 67 height 26
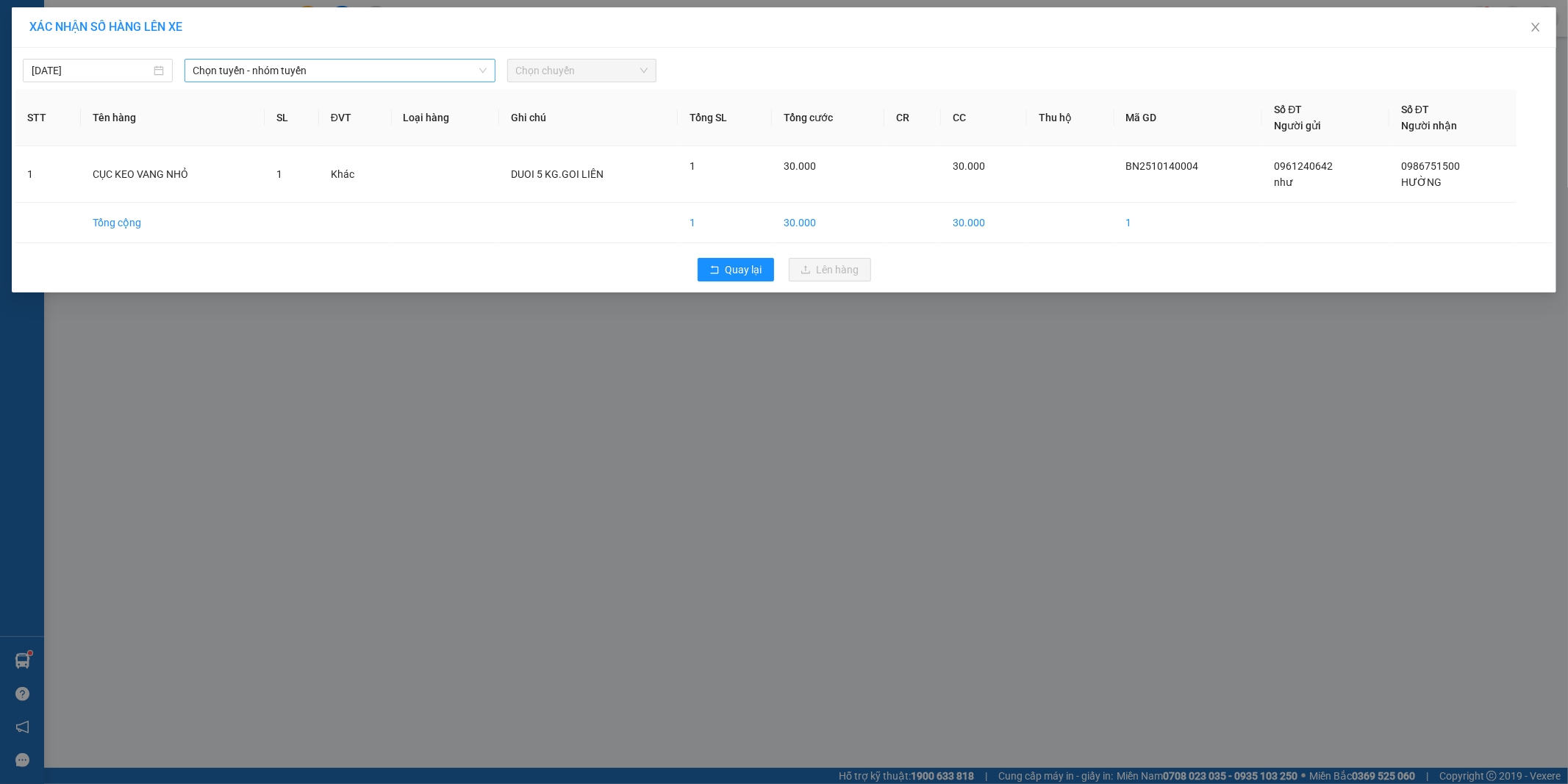
click at [268, 67] on span "Chọn tuyến - nhóm tuyến" at bounding box center [340, 70] width 293 height 22
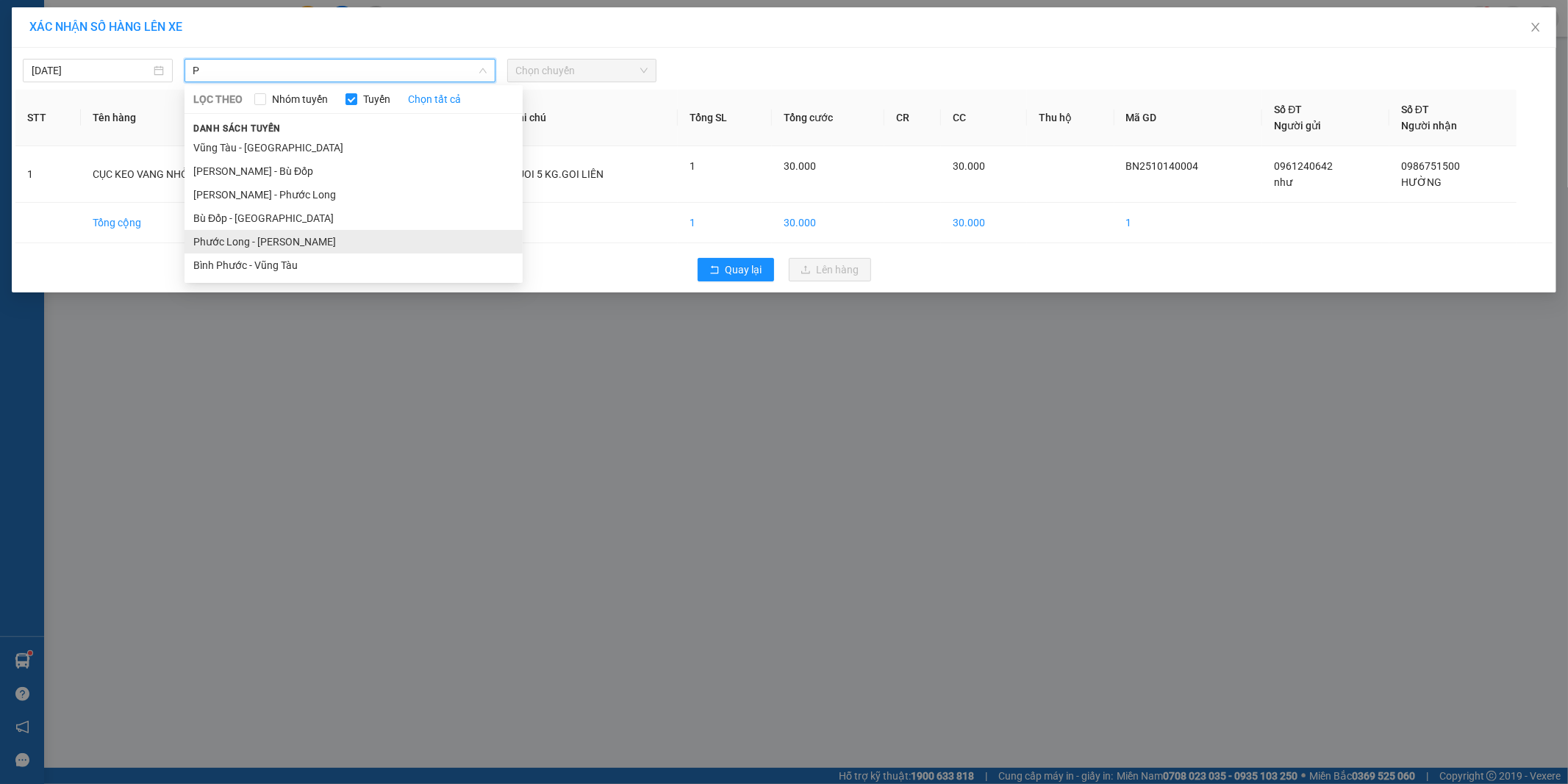
type input "P"
click at [281, 238] on li "Phước Long - [PERSON_NAME]" at bounding box center [353, 242] width 338 height 24
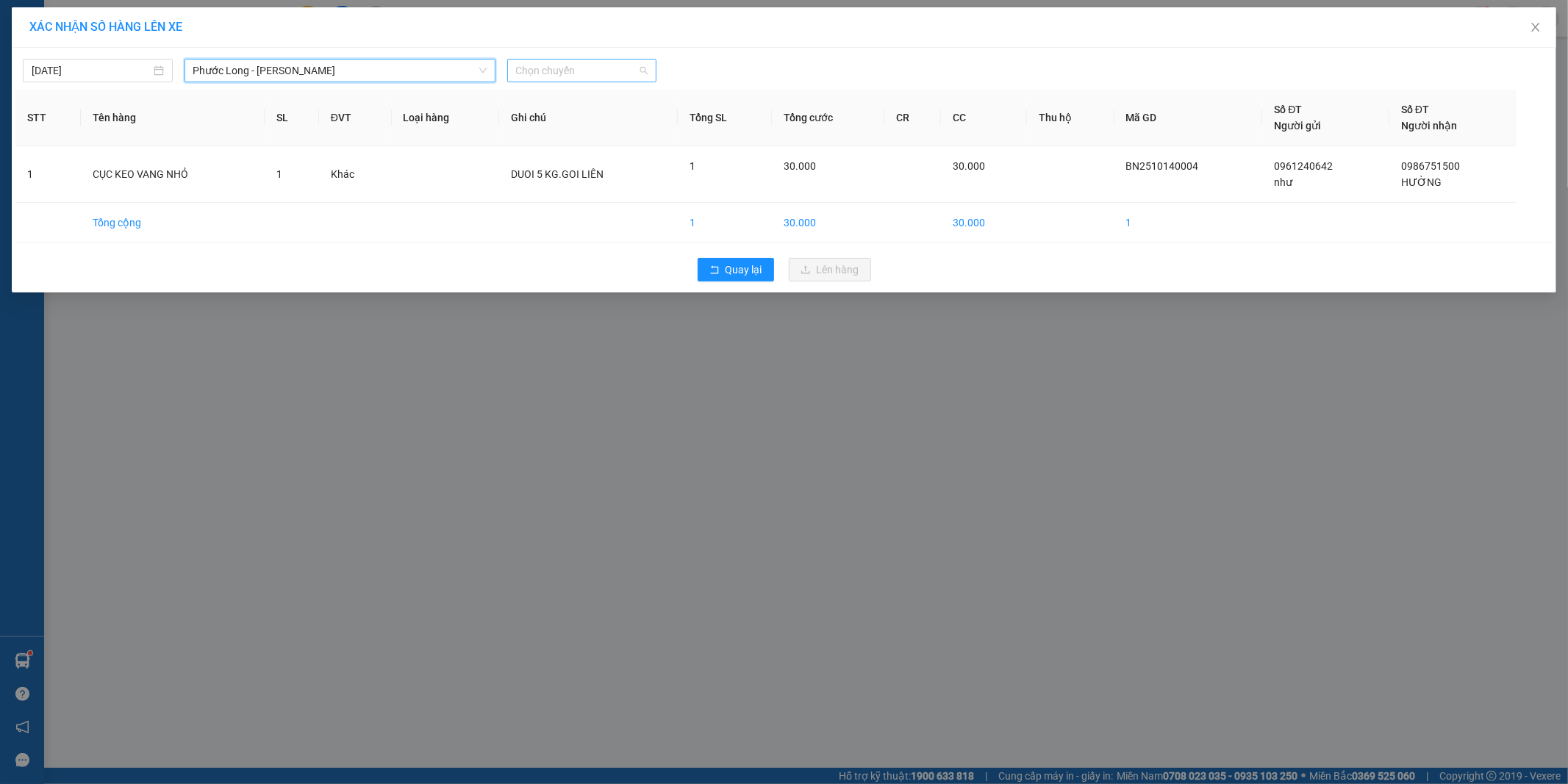
click at [552, 75] on span "Chọn chuyến" at bounding box center [582, 70] width 133 height 22
type input "437"
click at [585, 106] on div "18:05 - 50H-074.37" at bounding box center [573, 100] width 115 height 16
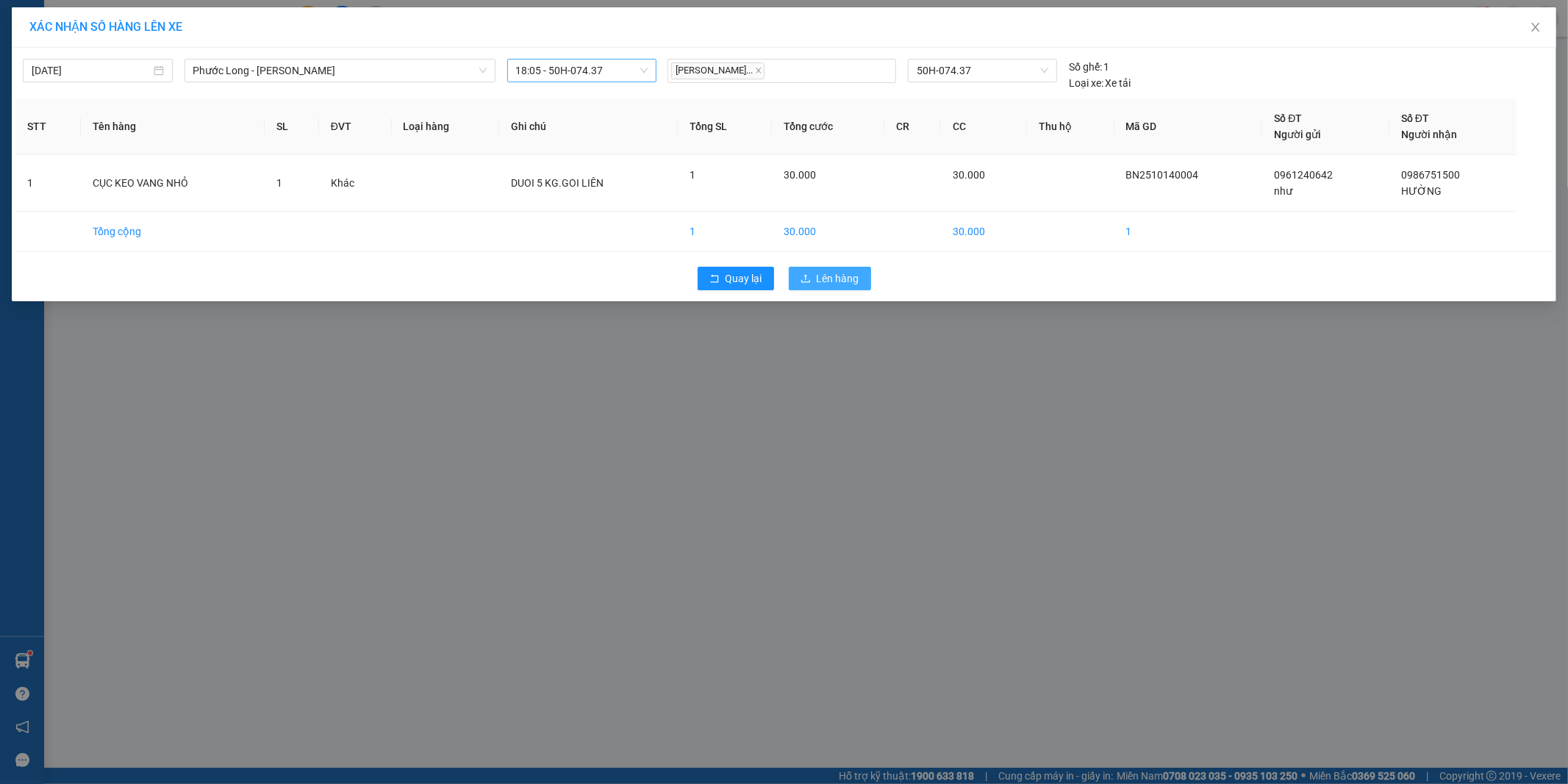
click at [826, 285] on span "Lên hàng" at bounding box center [838, 278] width 42 height 16
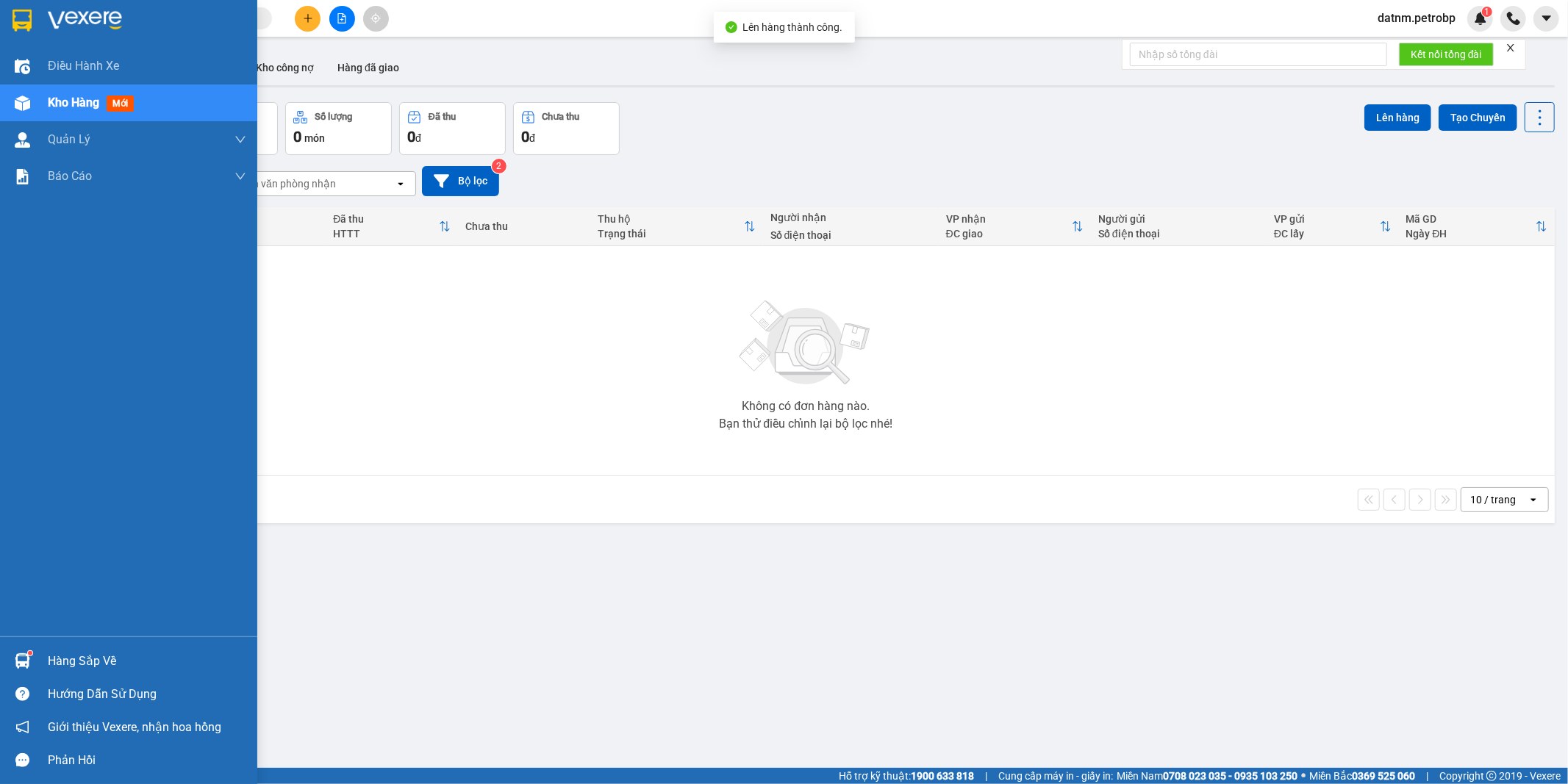
click at [55, 99] on span "Kho hàng" at bounding box center [73, 102] width 52 height 14
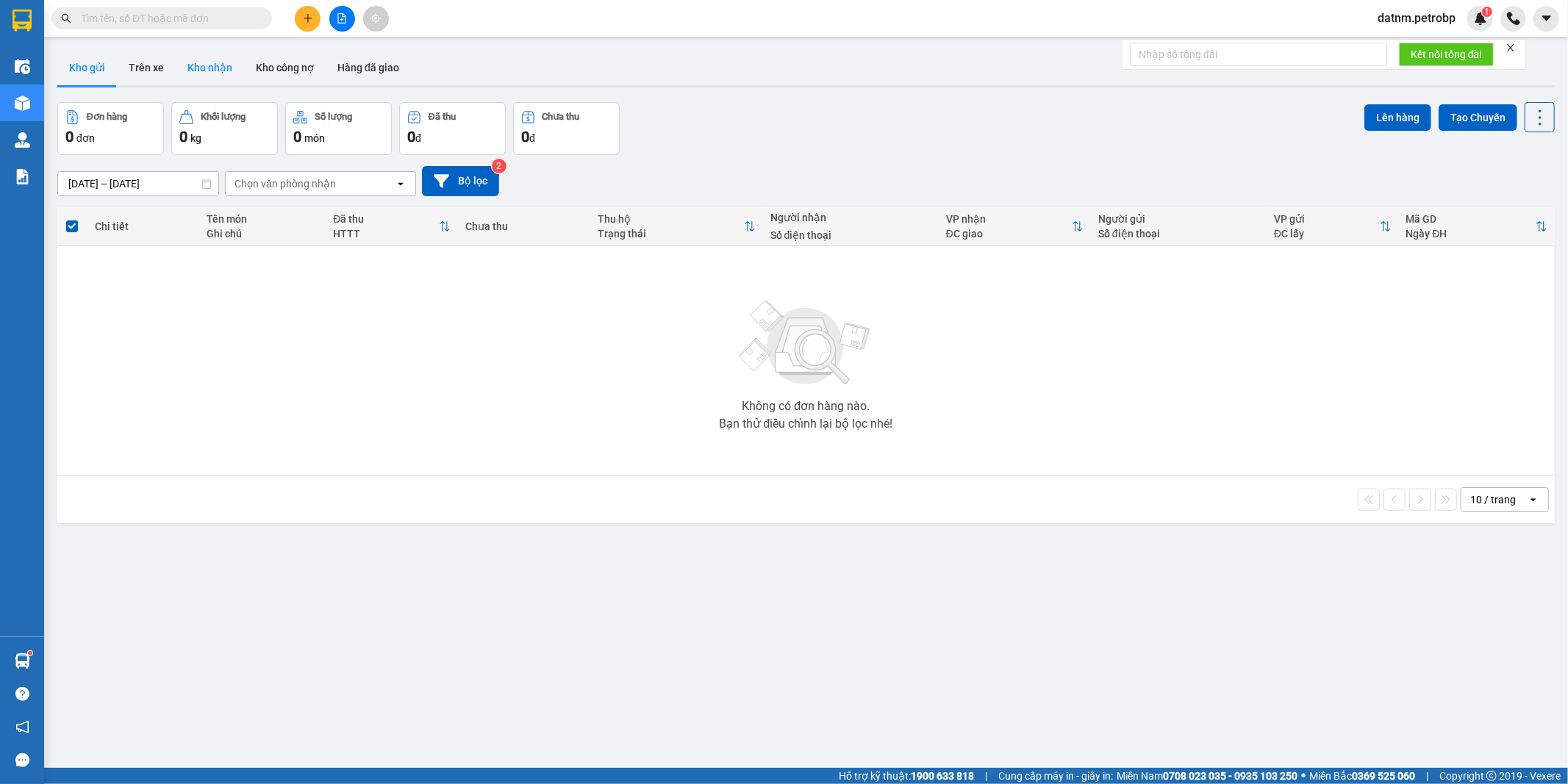
click at [211, 60] on button "Kho nhận" at bounding box center [210, 68] width 69 height 36
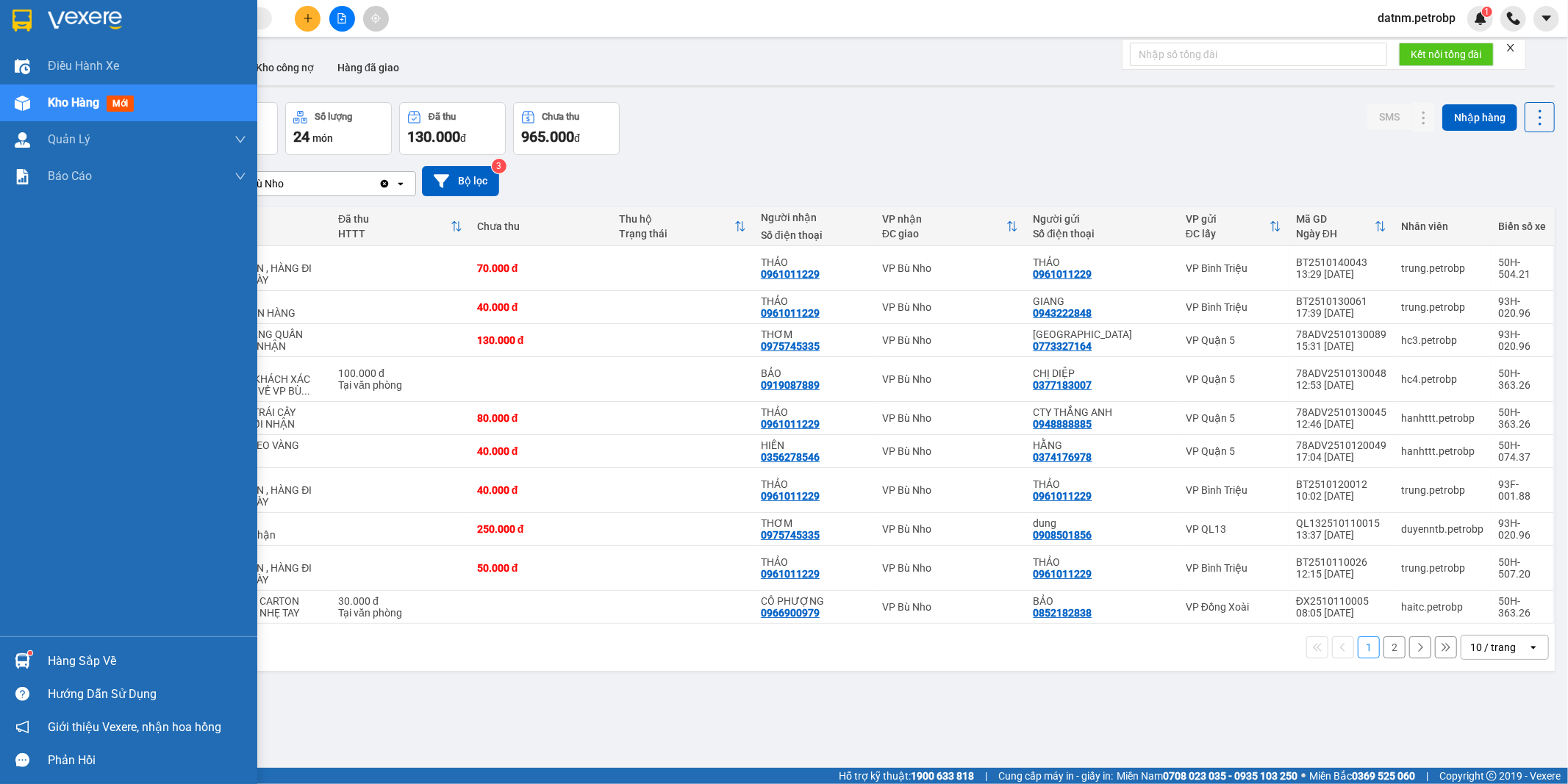
click at [86, 666] on div "Hàng sắp về" at bounding box center [147, 661] width 198 height 22
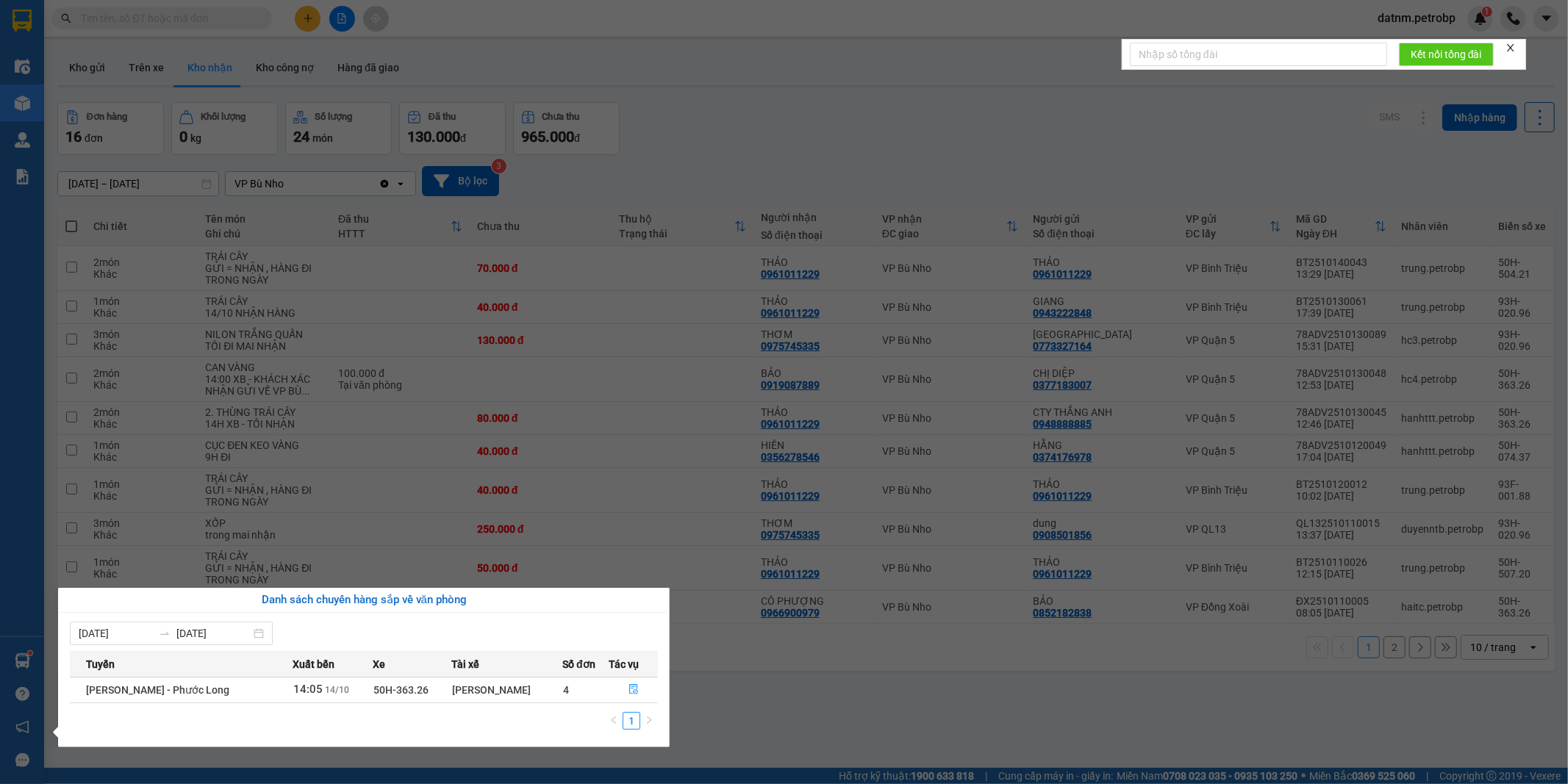
click at [804, 736] on section "Kết quả tìm kiếm ( 0 ) Bộ lọc Ngày tạo đơn gần nhất No Data datnm.petrobp 1 Điề…" at bounding box center [784, 392] width 1568 height 784
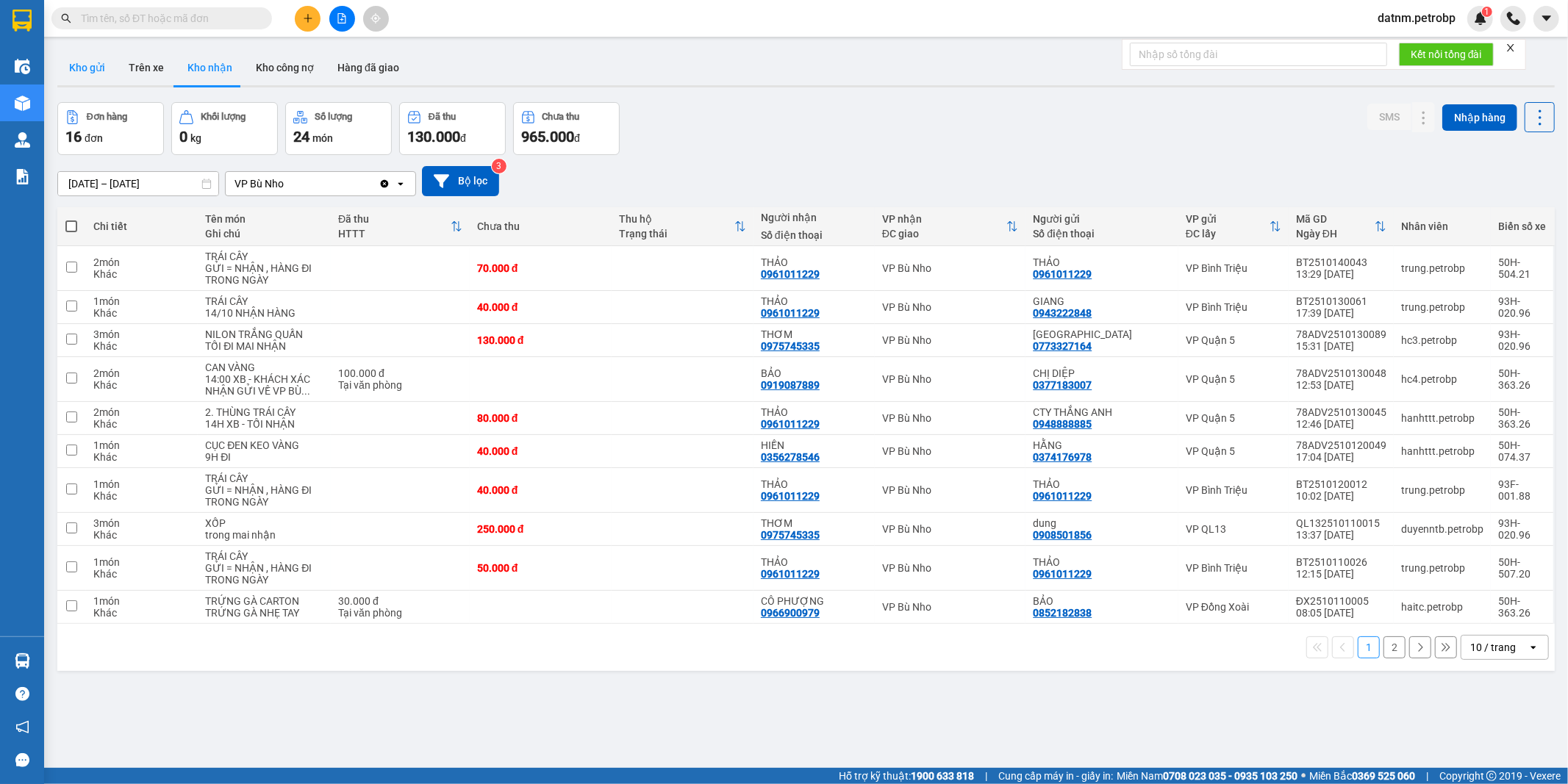
click at [74, 54] on button "Kho gửi" at bounding box center [86, 68] width 59 height 36
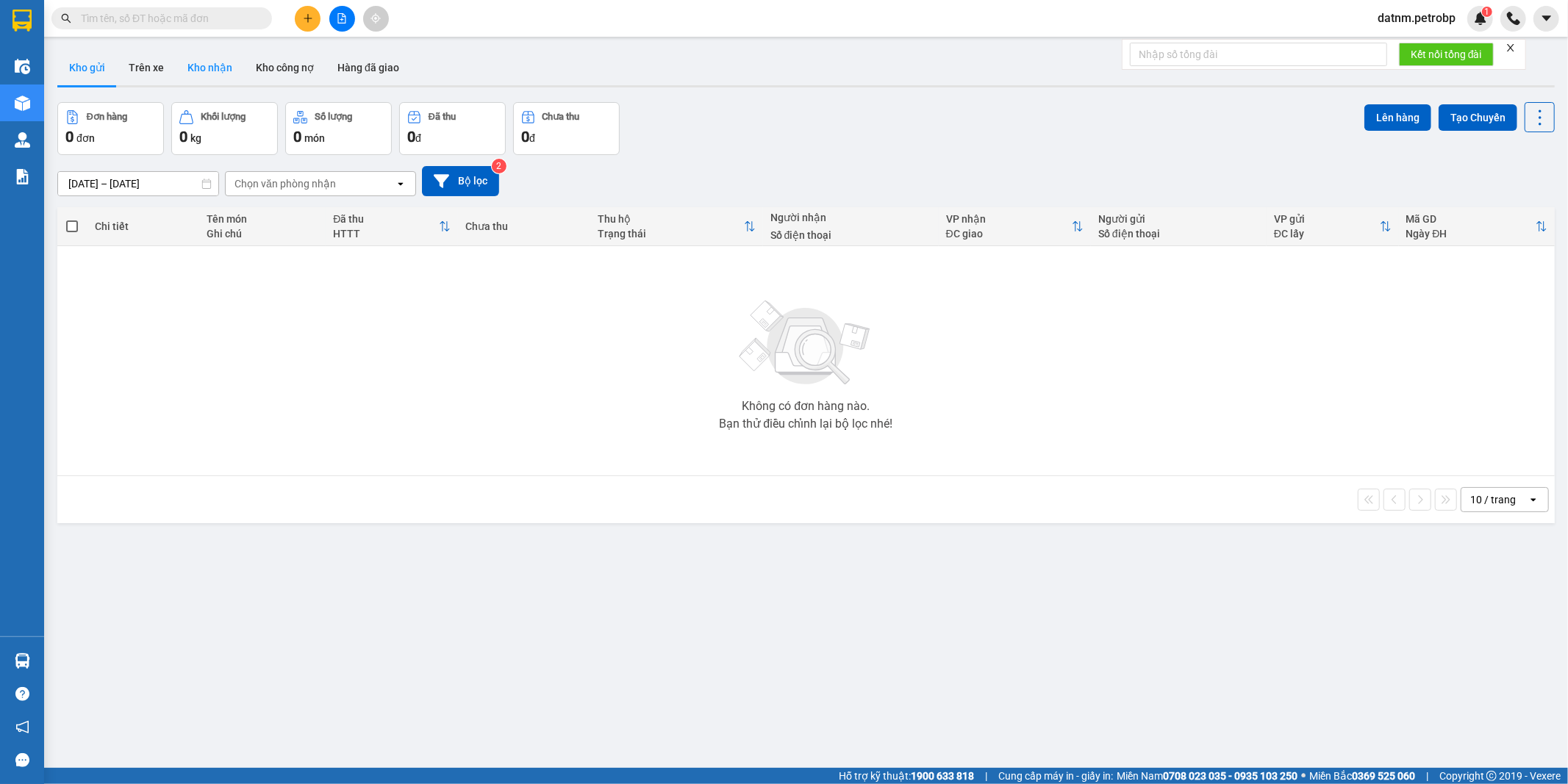
click at [222, 68] on button "Kho nhận" at bounding box center [210, 68] width 69 height 36
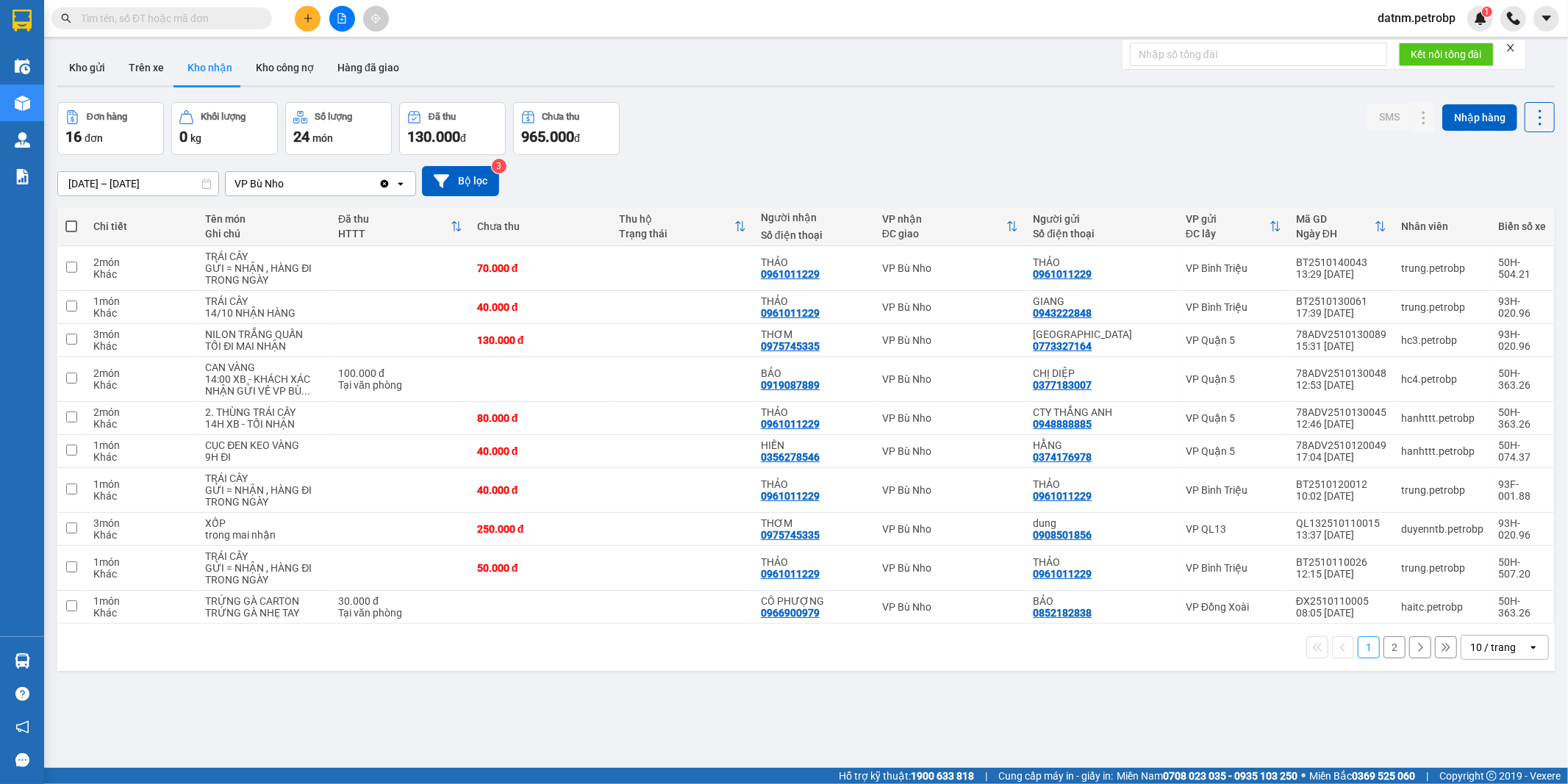
click at [215, 59] on button "Kho nhận" at bounding box center [210, 68] width 69 height 36
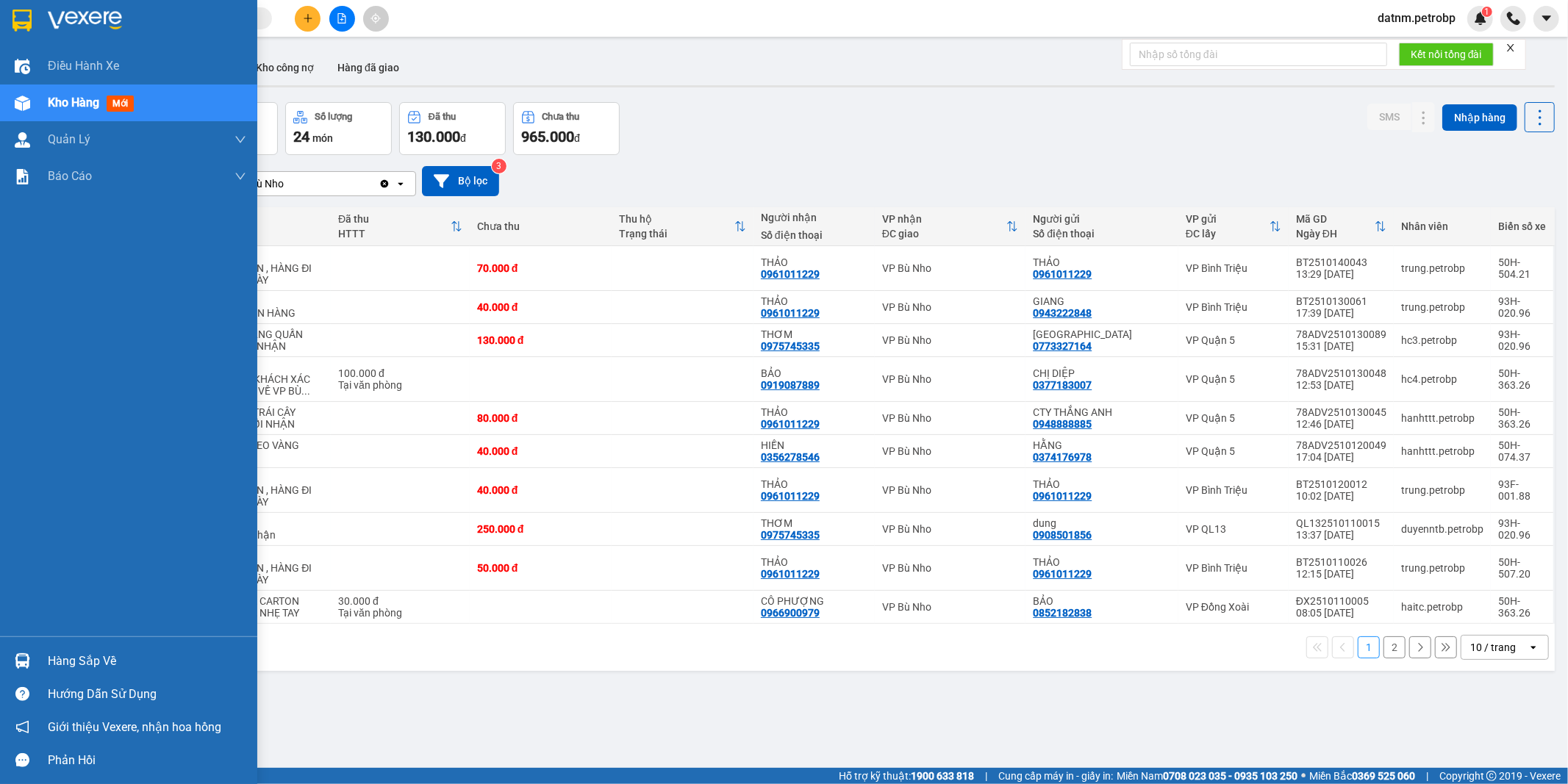
click at [101, 664] on div "Hàng sắp về" at bounding box center [147, 661] width 198 height 22
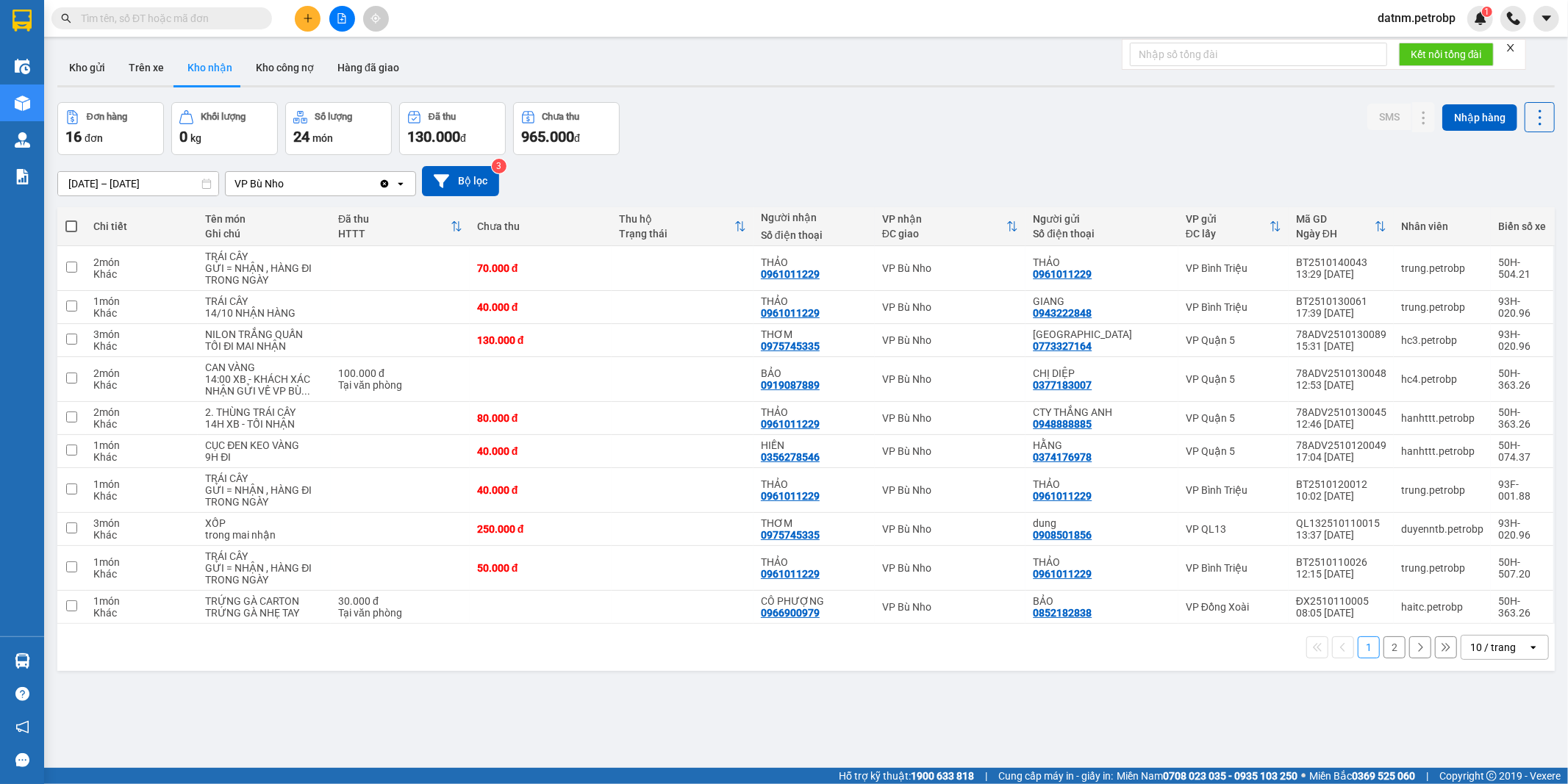
click at [864, 714] on section "Kết quả tìm kiếm ( 0 ) Bộ lọc Ngày tạo đơn gần nhất No Data datnm.petrobp 1 Điề…" at bounding box center [784, 392] width 1568 height 784
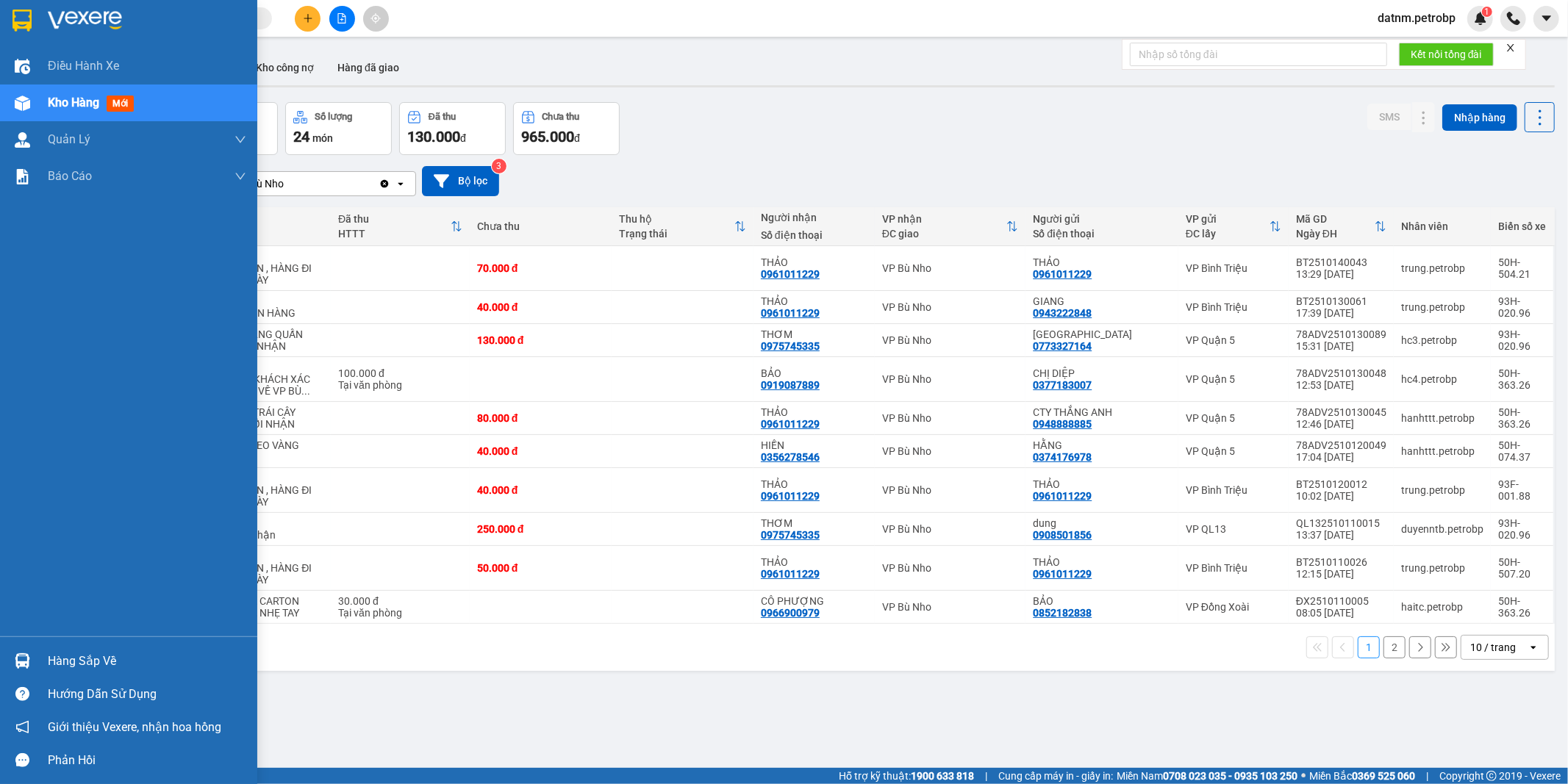
click at [62, 659] on div "Hàng sắp về" at bounding box center [147, 661] width 198 height 22
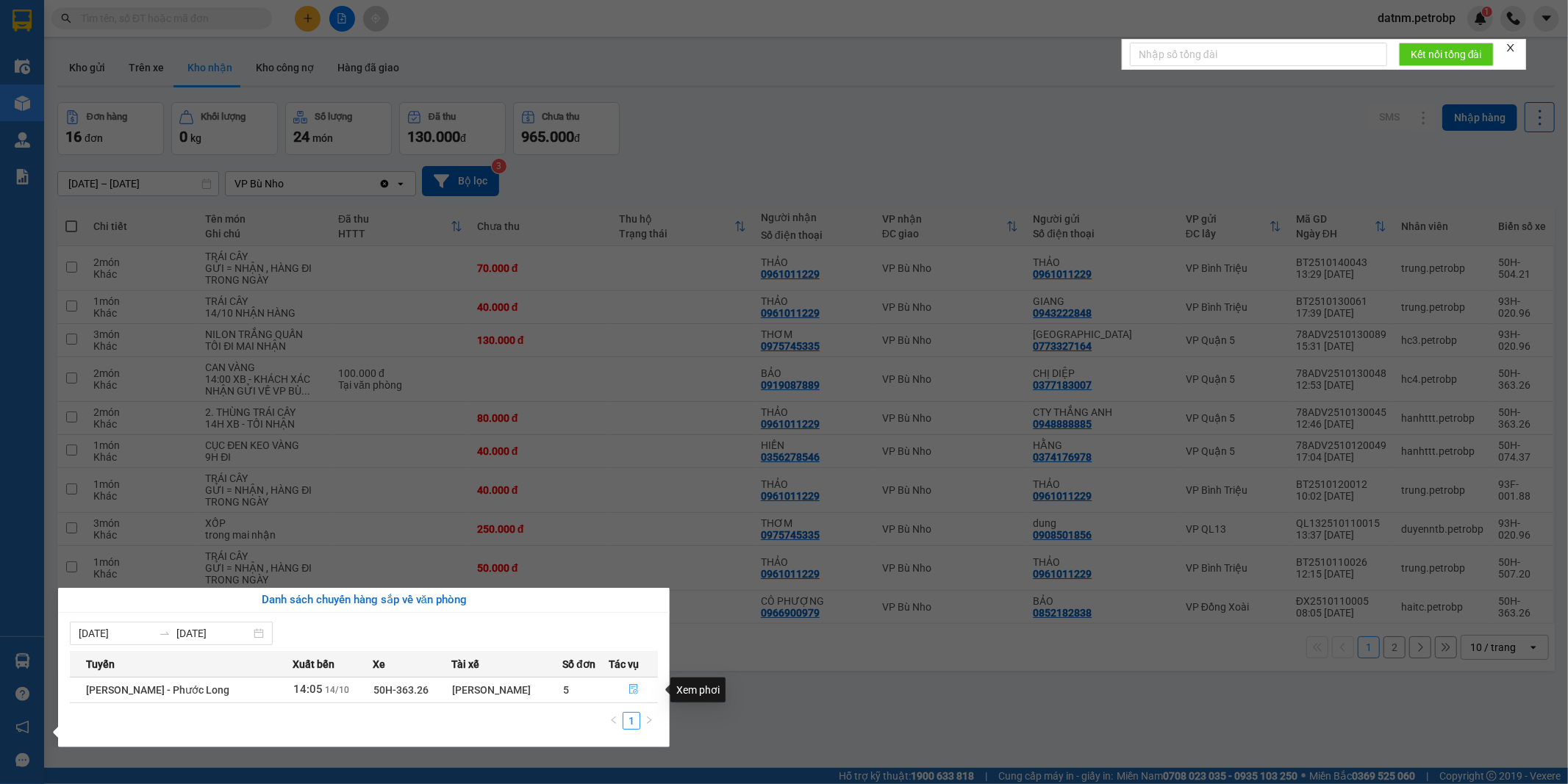
click at [632, 692] on icon "file-done" at bounding box center [633, 689] width 8 height 10
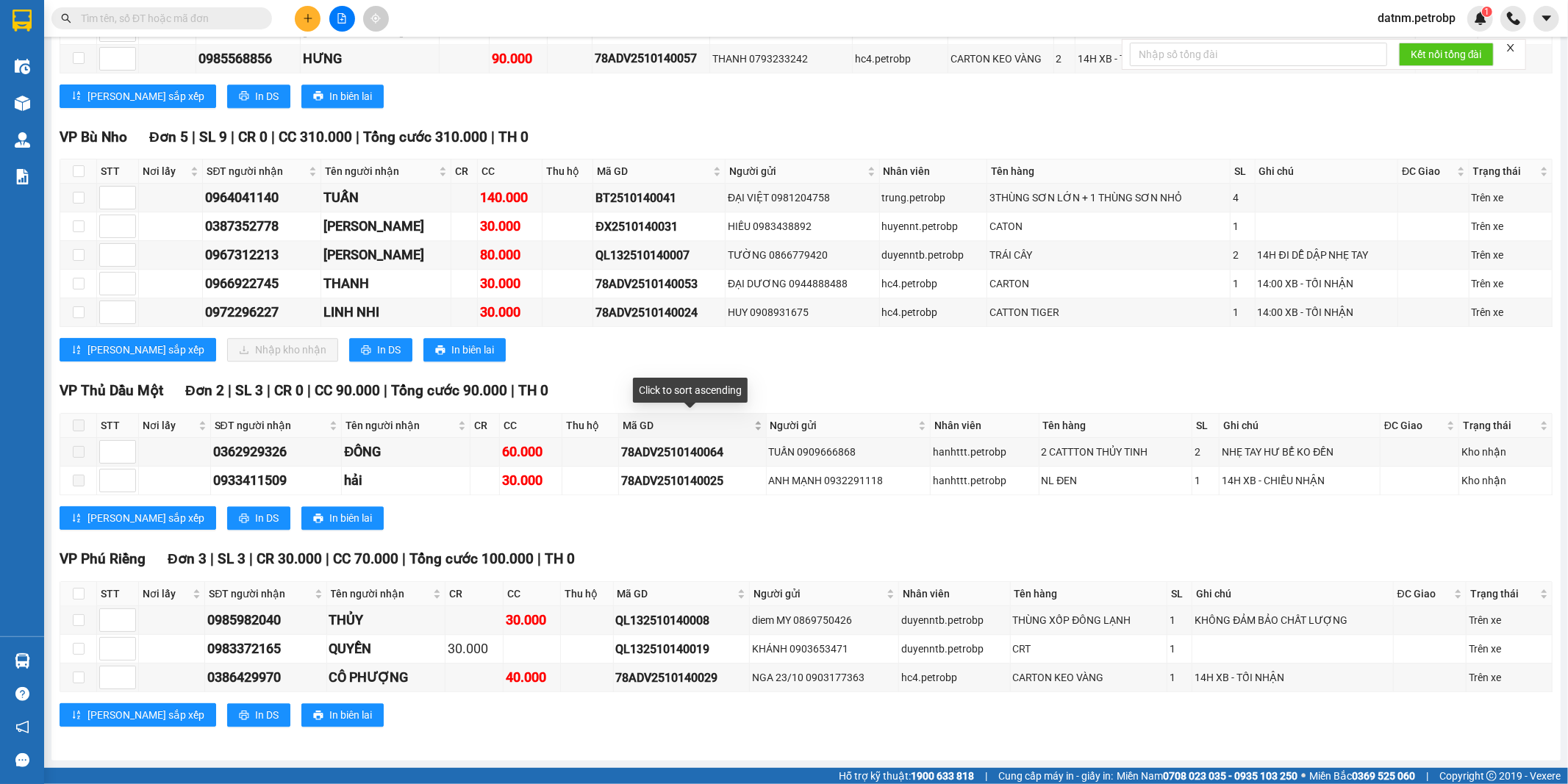
scroll to position [2811, 0]
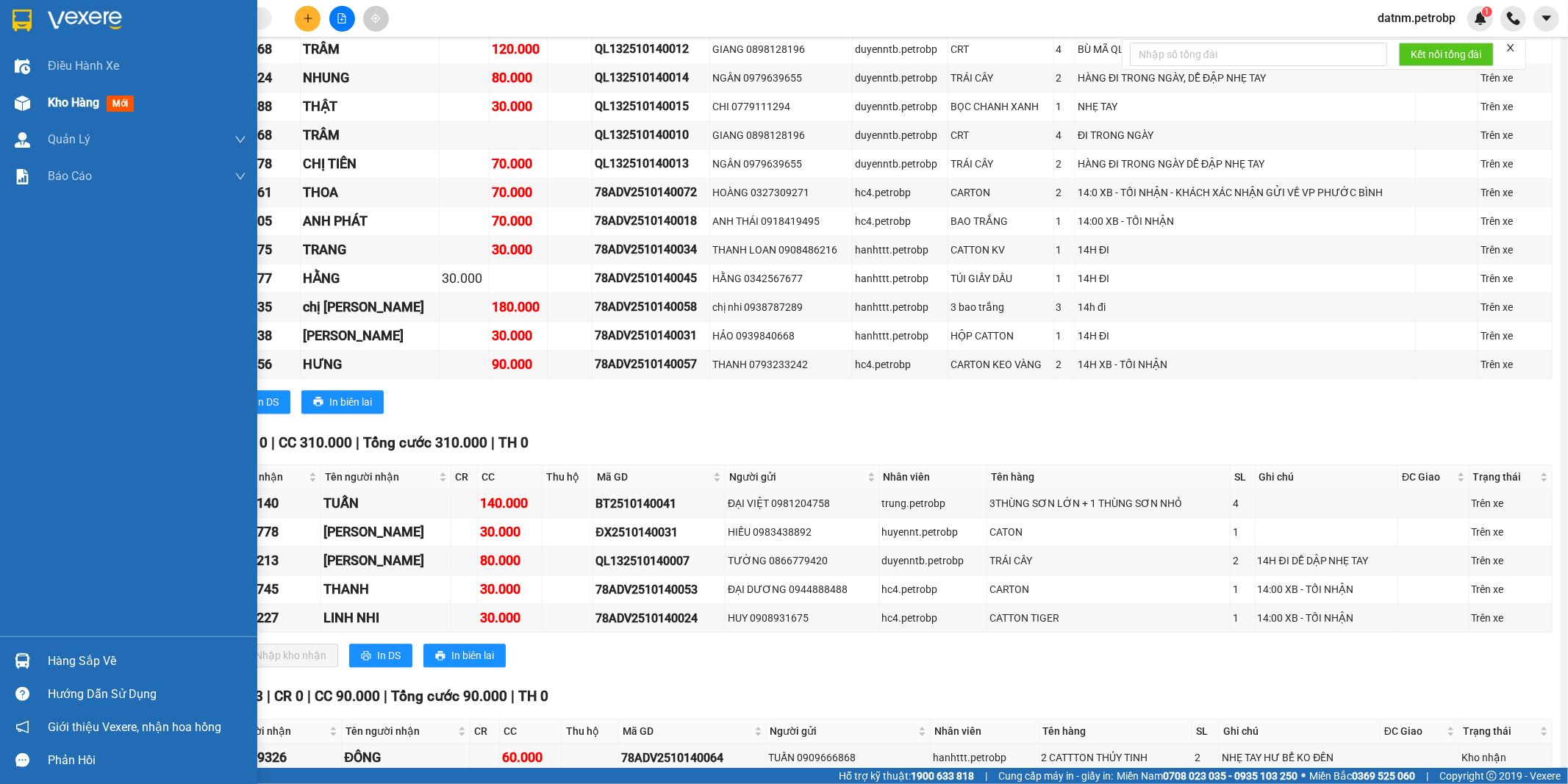
click at [76, 101] on span "Kho hàng" at bounding box center [73, 102] width 52 height 14
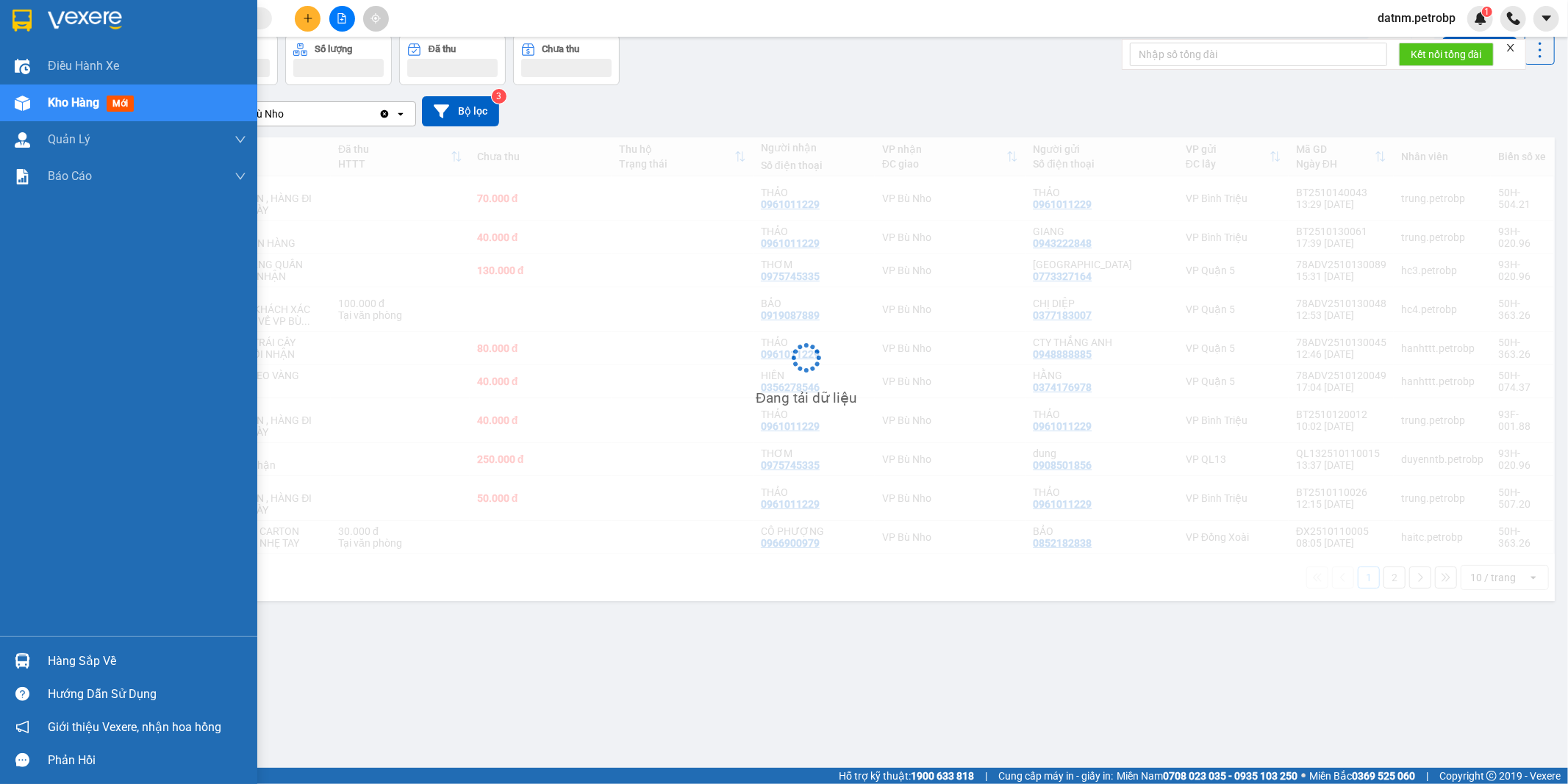
scroll to position [68, 0]
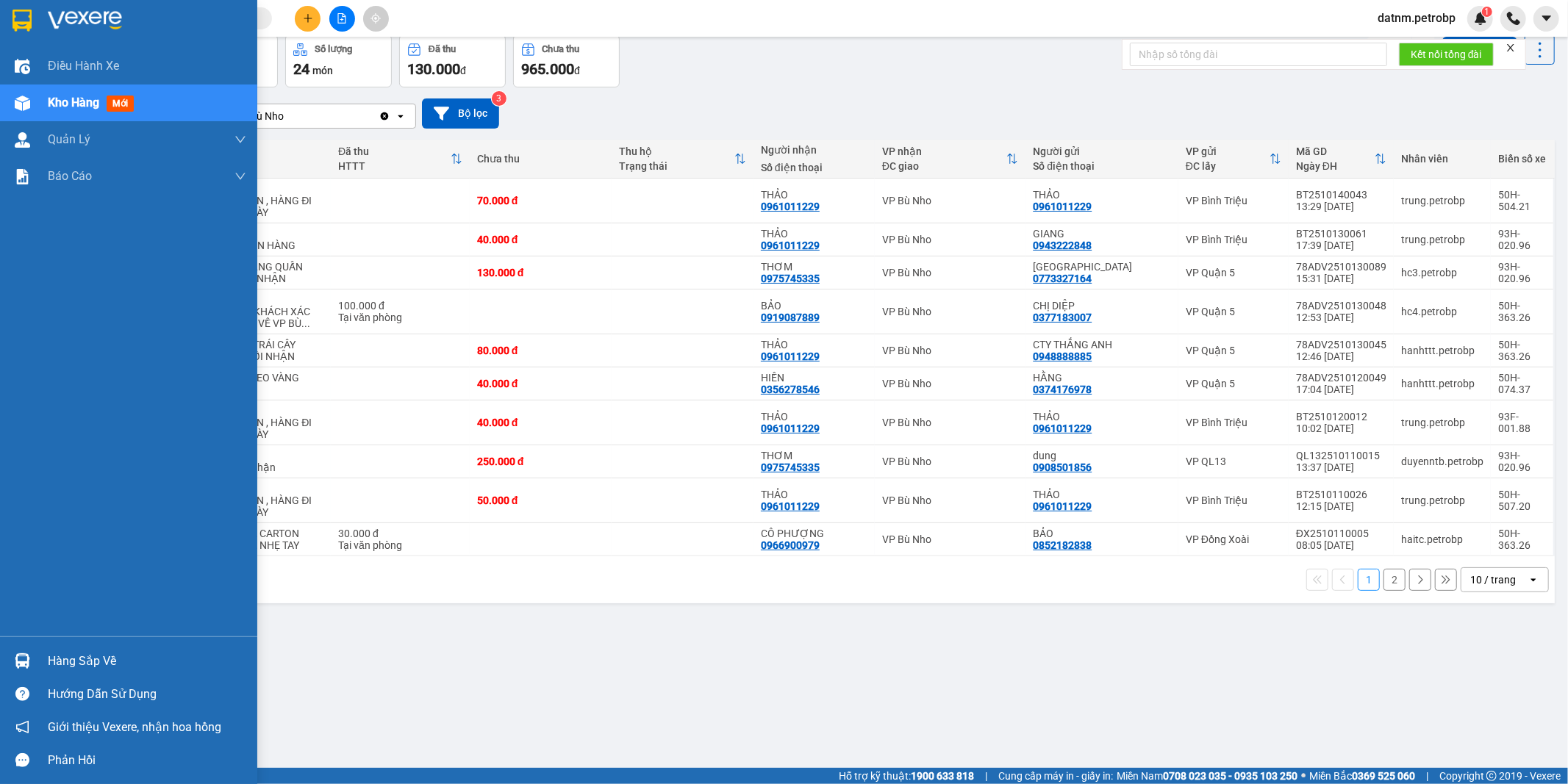
click at [75, 651] on div "Hàng sắp về" at bounding box center [147, 661] width 198 height 22
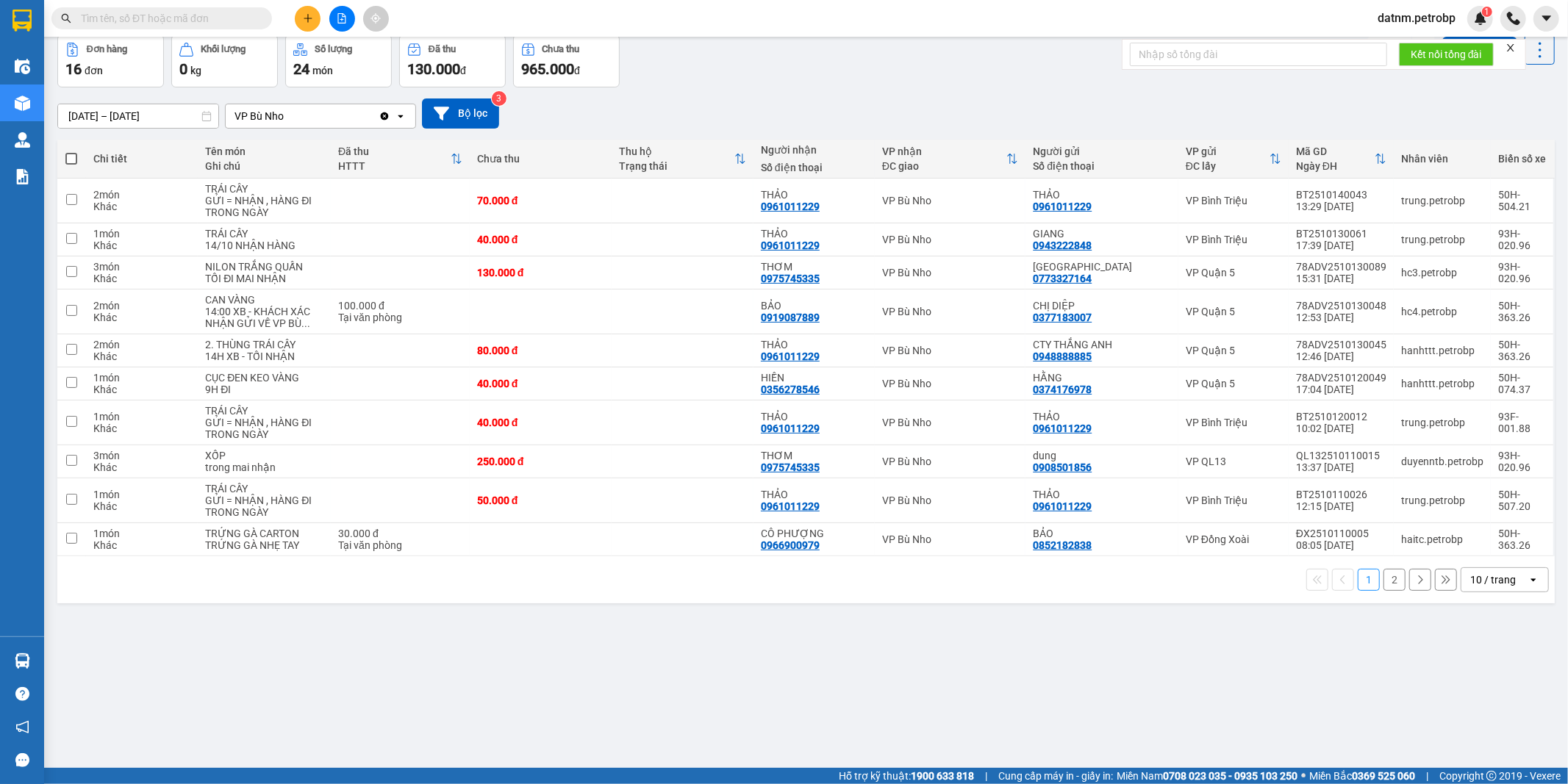
click at [800, 694] on section "Kết quả tìm kiếm ( 0 ) Bộ lọc Ngày tạo đơn gần nhất No Data datnm.petrobp 1 Điề…" at bounding box center [784, 392] width 1568 height 784
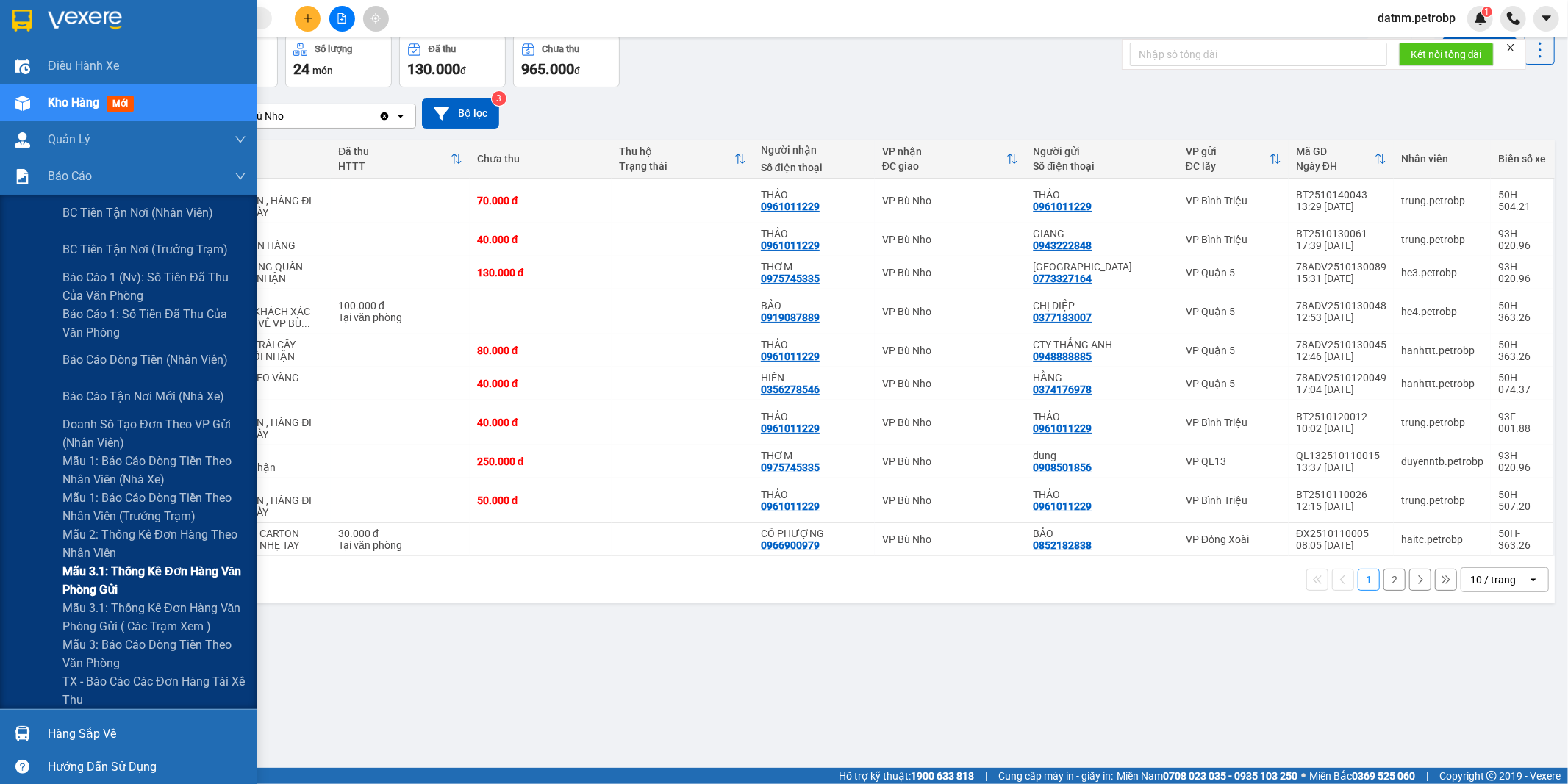
click at [114, 571] on span "Mẫu 3.1: Thống kê đơn hàng văn phòng gửi" at bounding box center [153, 580] width 183 height 37
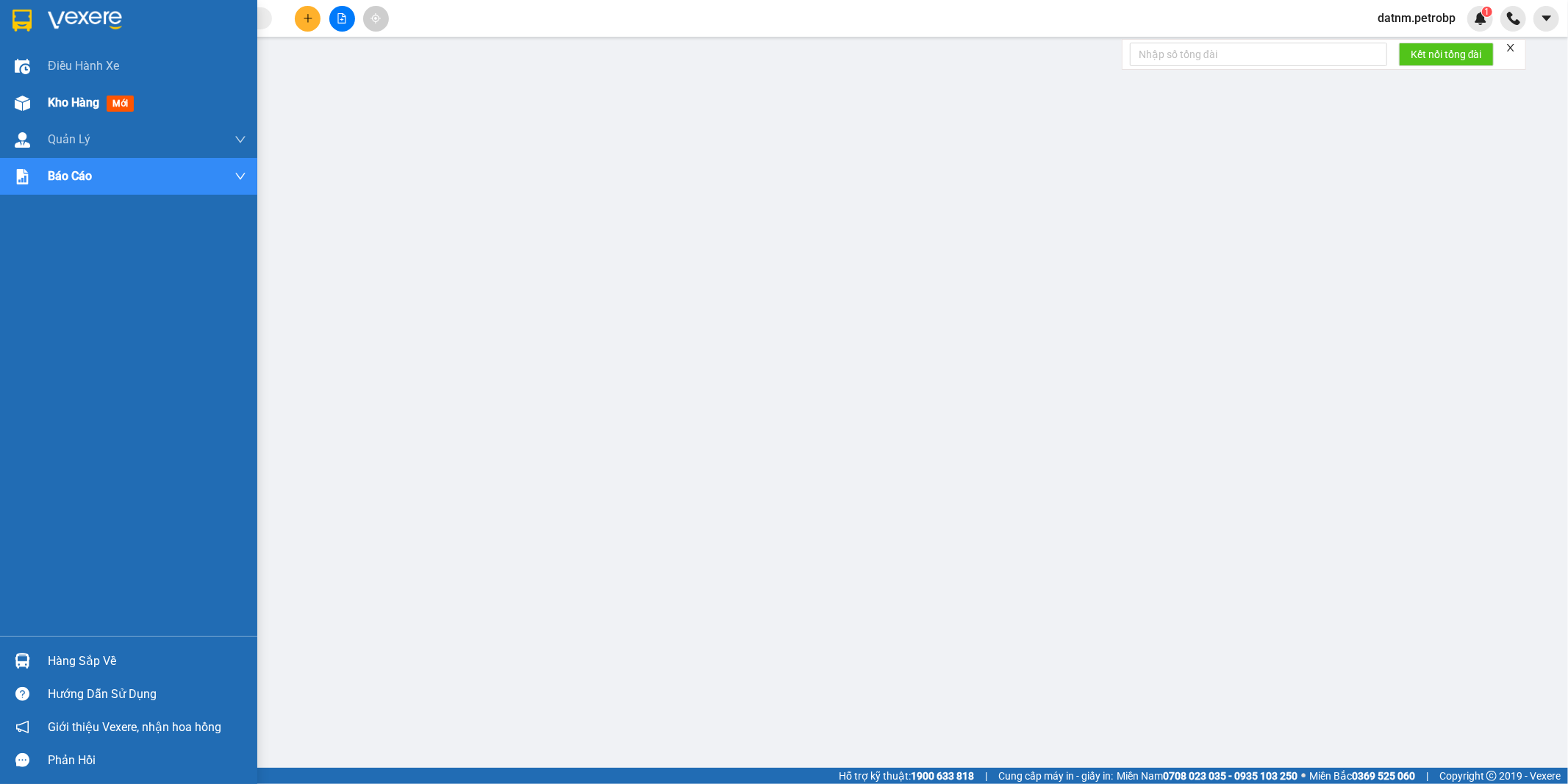
click at [57, 100] on span "Kho hàng" at bounding box center [73, 102] width 52 height 14
